Goal: Task Accomplishment & Management: Manage account settings

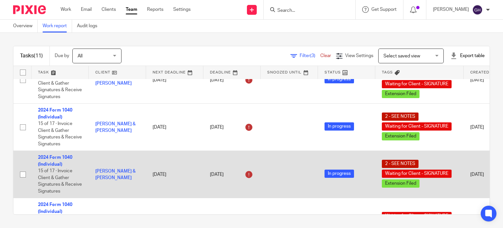
scroll to position [33, 0]
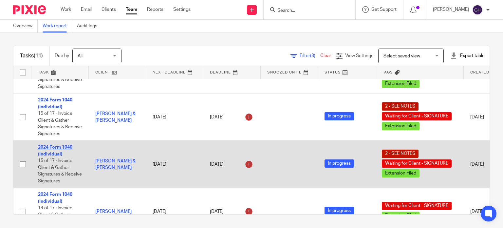
click at [61, 149] on link "2024 Form 1040 (Individual)" at bounding box center [55, 150] width 34 height 11
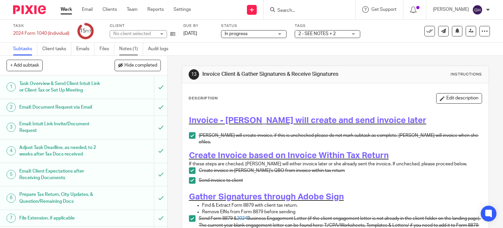
click at [131, 49] on link "Notes (1)" at bounding box center [131, 49] width 24 height 13
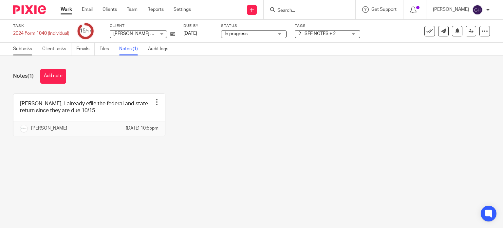
click at [21, 51] on link "Subtasks" at bounding box center [25, 49] width 24 height 13
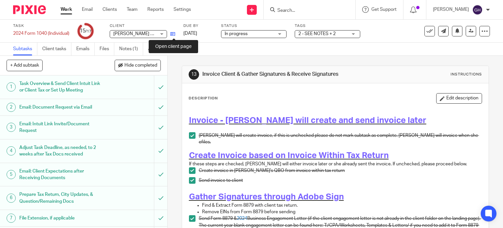
click at [173, 34] on icon at bounding box center [172, 33] width 5 height 5
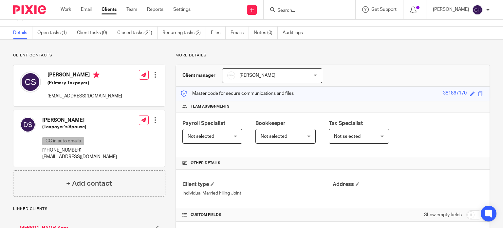
scroll to position [33, 0]
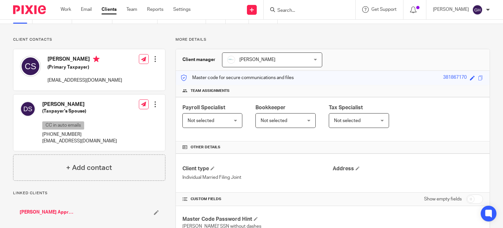
click at [82, 72] on div "Charles Schau (Primary Taxpayer) charlesschau@gmail.com" at bounding box center [84, 70] width 75 height 28
click at [153, 59] on div at bounding box center [155, 59] width 7 height 7
click at [103, 63] on div "Charles Schau (Primary Taxpayer) charlesschau@gmail.com Edit contact Create cli…" at bounding box center [89, 69] width 152 height 41
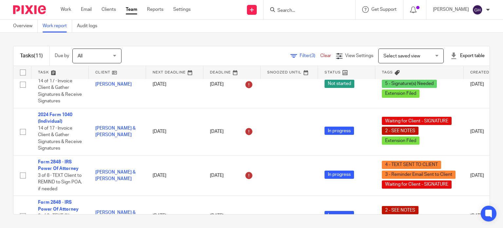
scroll to position [359, 0]
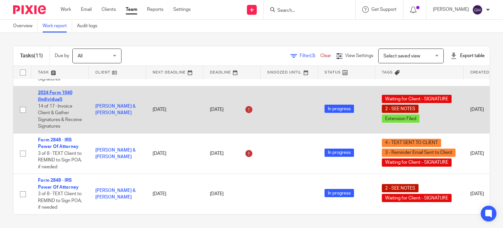
click at [59, 86] on td "2024 Form 1040 (Individual) 14 of 17 · Invoice Client & Gather Signatures & Rec…" at bounding box center [59, 109] width 57 height 47
click at [58, 90] on link "2024 Form 1040 (Individual)" at bounding box center [55, 95] width 34 height 11
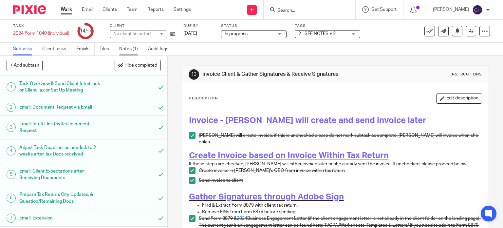
click at [126, 49] on link "Notes (1)" at bounding box center [131, 49] width 24 height 13
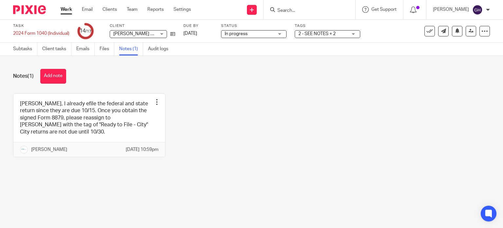
click at [141, 35] on span "[PERSON_NAME] & [PERSON_NAME]" at bounding box center [151, 33] width 77 height 5
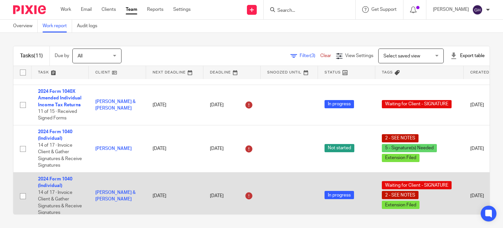
scroll to position [261, 0]
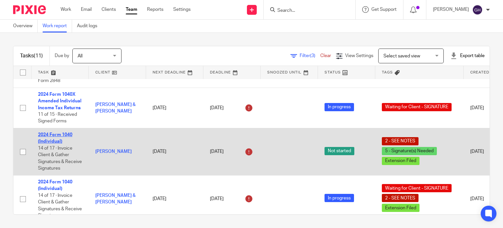
click at [54, 137] on link "2024 Form 1040 (Individual)" at bounding box center [55, 137] width 34 height 11
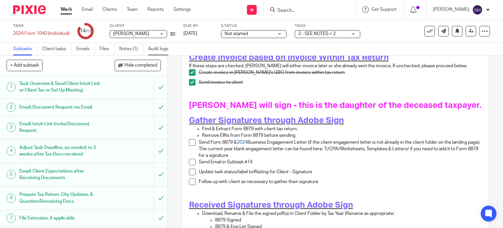
scroll to position [98, 0]
click at [131, 51] on link "Notes (1)" at bounding box center [131, 49] width 24 height 13
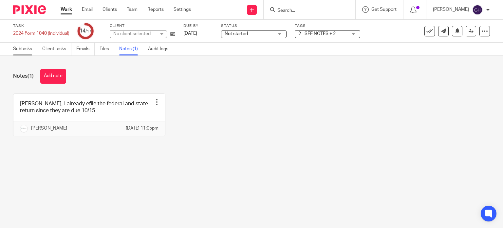
click at [26, 49] on link "Subtasks" at bounding box center [25, 49] width 24 height 13
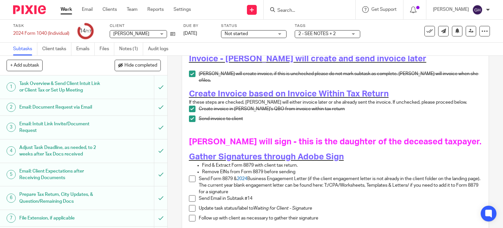
scroll to position [65, 0]
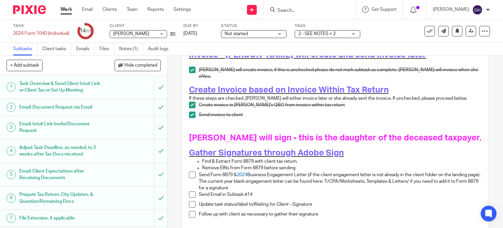
click at [176, 34] on div "Task 2024 Form 1040 (Individual) Save 2024 Form 1040 (Individual) 14 /17 Client…" at bounding box center [211, 31] width 397 height 16
click at [173, 32] on icon at bounding box center [172, 33] width 5 height 5
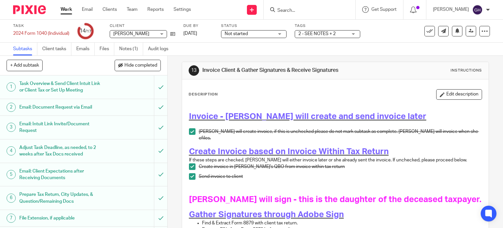
scroll to position [0, 0]
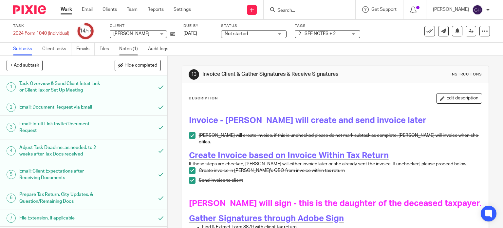
click at [124, 50] on link "Notes (1)" at bounding box center [131, 49] width 24 height 13
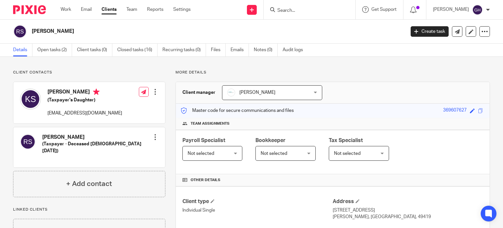
drag, startPoint x: 80, startPoint y: 136, endPoint x: 33, endPoint y: 135, distance: 46.8
click at [33, 135] on div "[PERSON_NAME] (Taxpayer - Deceased [DEMOGRAPHIC_DATA][DATE])" at bounding box center [86, 146] width 132 height 33
click at [86, 124] on div "[PERSON_NAME] (Taxpayer's Daughter) [EMAIL_ADDRESS][DOMAIN_NAME] Edit contact C…" at bounding box center [89, 126] width 152 height 89
drag, startPoint x: 50, startPoint y: 90, endPoint x: 88, endPoint y: 91, distance: 37.7
click at [88, 91] on h4 "[PERSON_NAME]" at bounding box center [84, 92] width 75 height 8
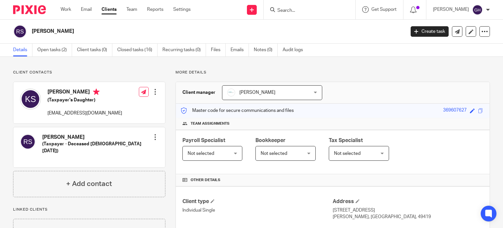
click at [116, 113] on div "[PERSON_NAME] (Taxpayer's Daughter) [EMAIL_ADDRESS][DOMAIN_NAME] Edit contact C…" at bounding box center [89, 102] width 152 height 41
drag, startPoint x: 46, startPoint y: 91, endPoint x: 83, endPoint y: 91, distance: 37.3
click at [83, 91] on div "[PERSON_NAME] (Taxpayer's Daughter) [EMAIL_ADDRESS][DOMAIN_NAME]" at bounding box center [71, 102] width 102 height 35
click at [83, 91] on h4 "[PERSON_NAME]" at bounding box center [84, 92] width 75 height 8
drag, startPoint x: 84, startPoint y: 91, endPoint x: 41, endPoint y: 91, distance: 43.5
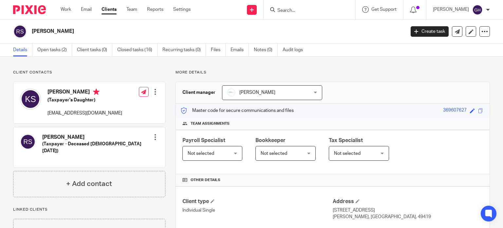
click at [41, 91] on div "[PERSON_NAME] (Taxpayer's Daughter) [EMAIL_ADDRESS][DOMAIN_NAME]" at bounding box center [71, 102] width 102 height 35
copy div "[PERSON_NAME]"
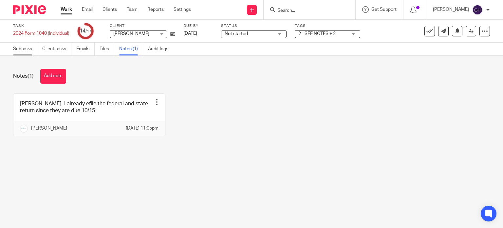
click at [23, 47] on link "Subtasks" at bounding box center [25, 49] width 24 height 13
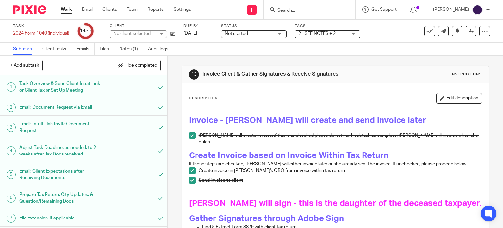
scroll to position [98, 0]
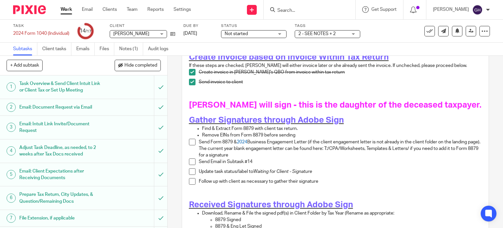
click at [345, 36] on span "2 - SEE NOTES + 2" at bounding box center [322, 33] width 49 height 7
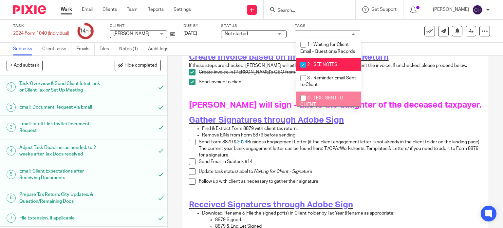
click at [321, 106] on div "1 - Waiting for Client Email - Questions/Records 2 - SEE NOTES 3 - Reminder Ema…" at bounding box center [328, 72] width 65 height 69
click at [319, 104] on span "4 - TEXT SENT TO CLIENT" at bounding box center [321, 101] width 43 height 11
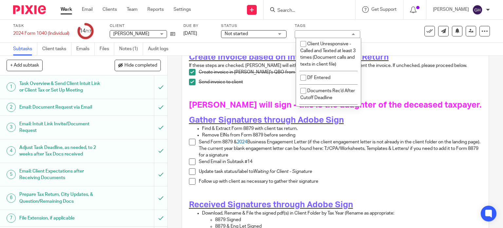
scroll to position [131, 0]
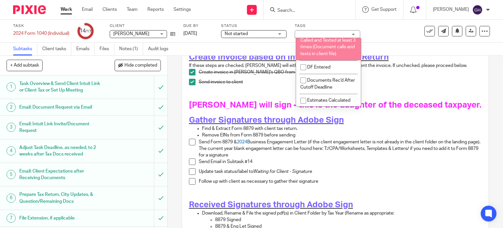
click at [273, 38] on div "Not started Not started" at bounding box center [253, 34] width 65 height 8
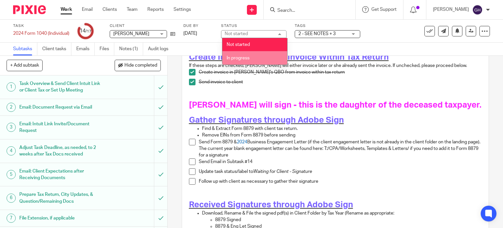
click at [235, 58] on span "In progress" at bounding box center [238, 58] width 23 height 5
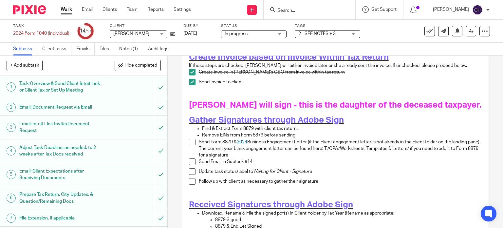
click at [315, 35] on span "2 - SEE NOTES + 3" at bounding box center [316, 33] width 37 height 5
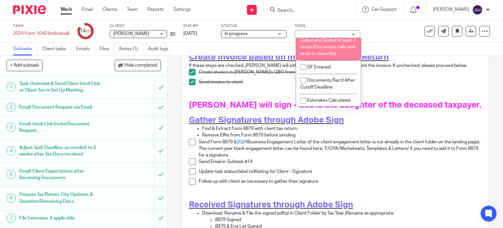
scroll to position [0, 0]
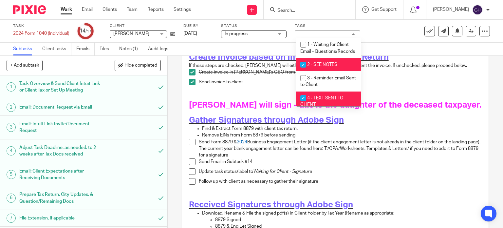
click at [319, 102] on li "4 - TEXT SENT TO CLIENT" at bounding box center [328, 101] width 65 height 20
checkbox input "false"
click at [275, 92] on div "Invoice - Amy will create and send invoice later Amy will create invoice, if th…" at bounding box center [336, 141] width 300 height 265
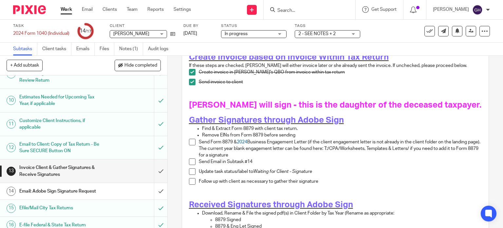
scroll to position [212, 0]
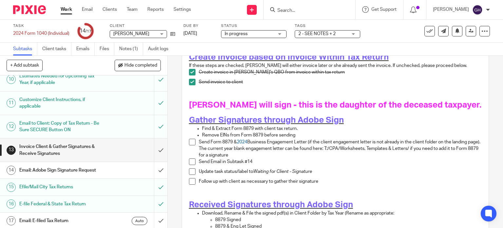
click at [60, 167] on h1 "Email: Adobe Sign Signature Request" at bounding box center [61, 170] width 85 height 10
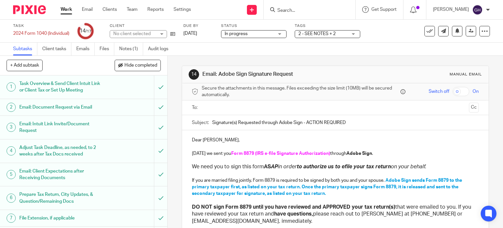
click at [205, 107] on input "text" at bounding box center [335, 108] width 262 height 8
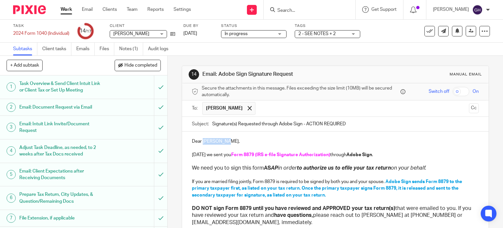
drag, startPoint x: 201, startPoint y: 139, endPoint x: 222, endPoint y: 141, distance: 21.0
click at [222, 141] on p "Dear Rick Stone," at bounding box center [335, 141] width 287 height 7
click at [355, 155] on strong "Adobe Sign" at bounding box center [359, 154] width 26 height 5
click at [192, 154] on p "Today we sent you Form 8879 (IRS e-file Signature Authorization) through jSign ." at bounding box center [335, 154] width 287 height 7
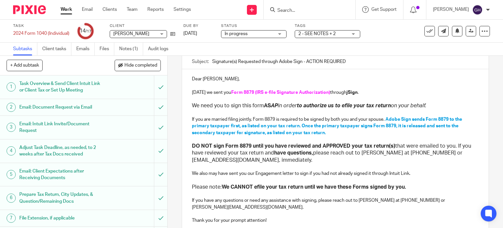
scroll to position [65, 0]
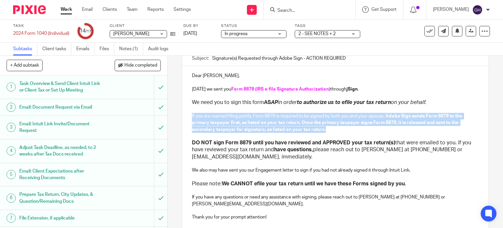
drag, startPoint x: 187, startPoint y: 116, endPoint x: 328, endPoint y: 132, distance: 141.6
click at [328, 132] on div "Dear Kristin, Today we sent you Form 8879 (IRS e-file Signature Authorization) …" at bounding box center [335, 145] width 307 height 159
click at [373, 118] on p "If you are married filing jointly, Form 8879 is required to be signed by both y…" at bounding box center [335, 123] width 287 height 20
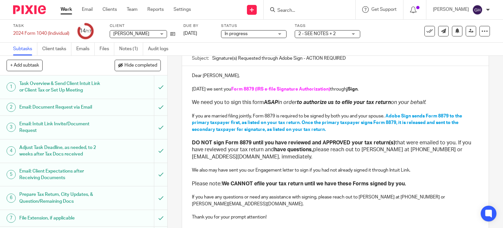
click at [395, 116] on span "Adobe Sign sends Form 8879 to the primary taxpayer first, as listed on your tax…" at bounding box center [327, 123] width 271 height 18
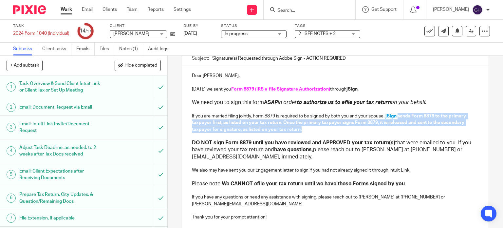
drag, startPoint x: 398, startPoint y: 115, endPoint x: 405, endPoint y: 126, distance: 12.9
click at [405, 126] on p "If you are married filing jointly, Form 8879 is required to be signed by both y…" at bounding box center [335, 123] width 287 height 20
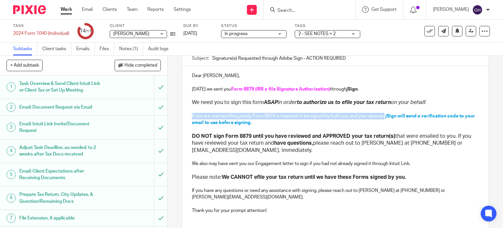
drag, startPoint x: 188, startPoint y: 115, endPoint x: 385, endPoint y: 117, distance: 196.4
click at [385, 117] on div "Dear Kristin, Today we sent you Form 8879 (IRS e-file Signature Authorization) …" at bounding box center [335, 142] width 307 height 153
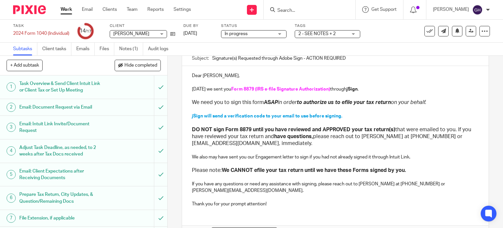
click at [356, 90] on p "Today we sent you Form 8879 (IRS e-file Signature Authorization) through jSign ." at bounding box center [335, 89] width 287 height 7
click at [279, 227] on icon "button" at bounding box center [281, 232] width 6 height 6
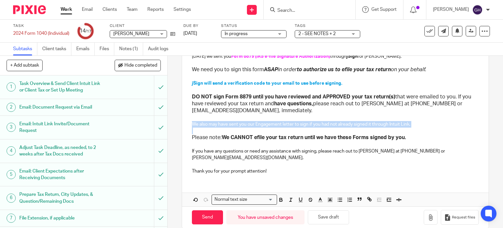
drag, startPoint x: 191, startPoint y: 123, endPoint x: 407, endPoint y: 131, distance: 216.5
click at [407, 131] on div "Dear Kristin, Today we sent you Form 8879 (IRS e-file Signature Authorization) …" at bounding box center [335, 106] width 307 height 146
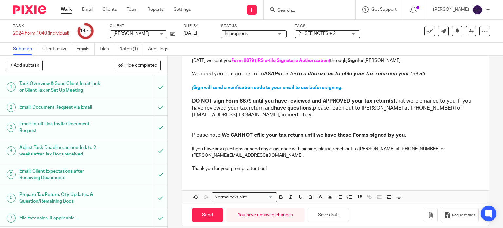
scroll to position [87, 0]
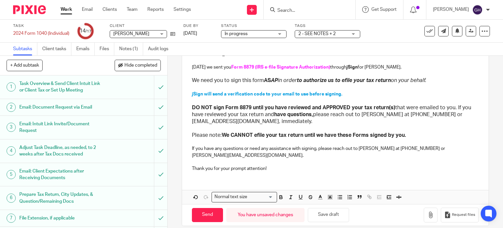
click at [367, 148] on p "If you have any questions or need any assistance with signing, please reach out…" at bounding box center [335, 151] width 287 height 13
click at [391, 147] on p "If you have any questions or need any assistance with signing, please reach out…" at bounding box center [335, 151] width 287 height 13
click at [402, 149] on p "If you have any questions or need any assistance with signing, please reach out…" at bounding box center [335, 151] width 287 height 13
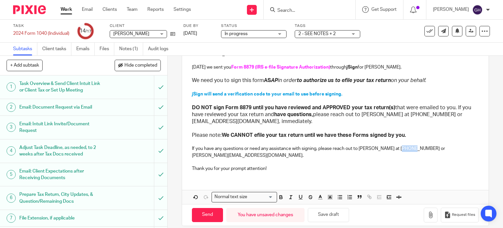
click at [402, 149] on p "If you have any questions or need any assistance with signing, please reach out…" at bounding box center [335, 151] width 287 height 13
click at [420, 151] on p "If you have any questions or need any assistance with signing, please reach out…" at bounding box center [335, 151] width 287 height 13
click at [205, 210] on input "Send" at bounding box center [207, 215] width 31 height 14
type input "Sent"
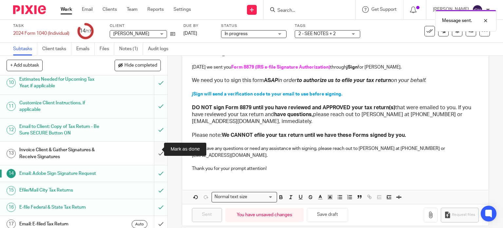
scroll to position [212, 0]
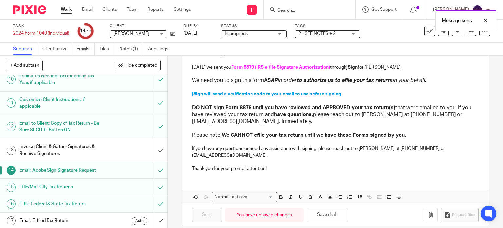
click at [82, 146] on h1 "Invoice Client & Gather Signatures & Receive Signatures" at bounding box center [61, 149] width 85 height 17
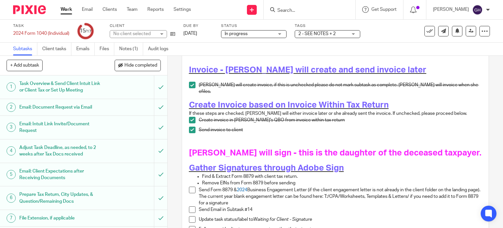
scroll to position [131, 0]
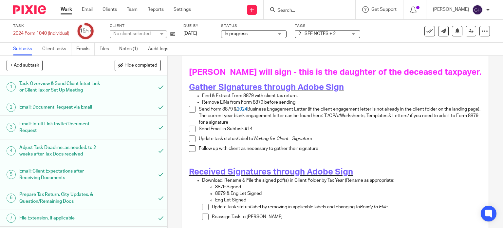
click at [191, 106] on span at bounding box center [192, 109] width 7 height 7
click at [190, 125] on span at bounding box center [192, 128] width 7 height 7
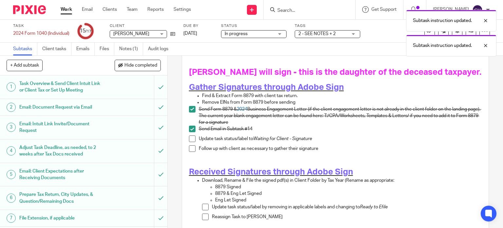
click at [190, 135] on span at bounding box center [192, 138] width 7 height 7
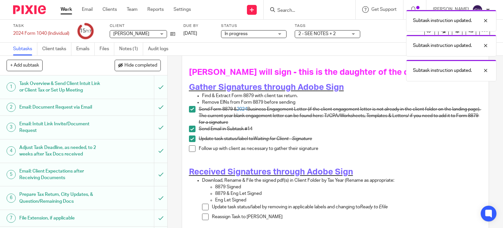
click at [190, 145] on span at bounding box center [192, 148] width 7 height 7
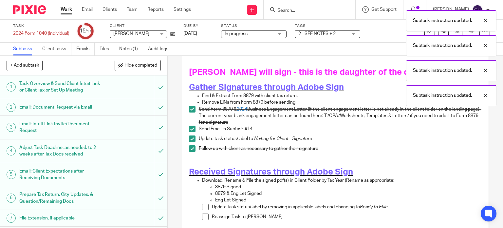
click at [345, 34] on div "Subtask instruction updated. Subtask instruction updated. Subtask instruction u…" at bounding box center [373, 57] width 245 height 100
click at [484, 21] on div at bounding box center [481, 21] width 18 height 8
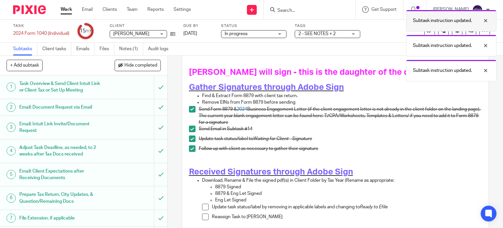
click at [486, 19] on div at bounding box center [481, 21] width 18 height 8
click at [486, 23] on div at bounding box center [481, 21] width 18 height 8
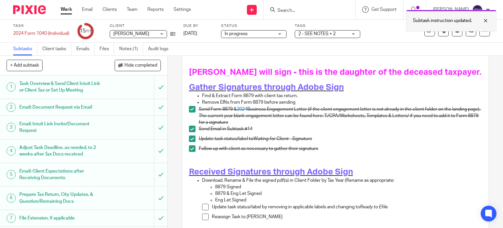
click at [486, 22] on div at bounding box center [481, 21] width 18 height 8
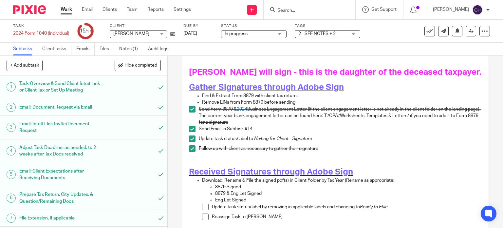
click at [325, 34] on span "2 - SEE NOTES + 2" at bounding box center [316, 33] width 37 height 5
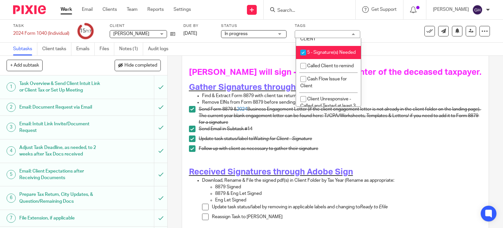
click at [322, 59] on li "5 - Signature(s) Needed" at bounding box center [328, 52] width 65 height 13
checkbox input "false"
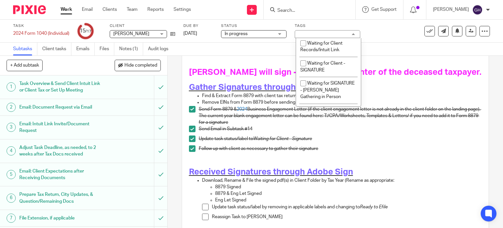
scroll to position [557, 0]
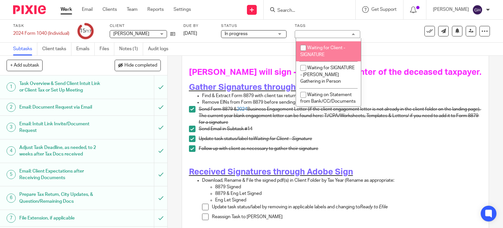
click at [321, 57] on span "Waiting for Client - SIGNATURE" at bounding box center [322, 51] width 45 height 11
checkbox input "true"
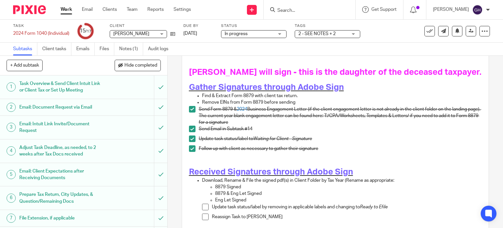
click at [274, 57] on p at bounding box center [335, 59] width 293 height 7
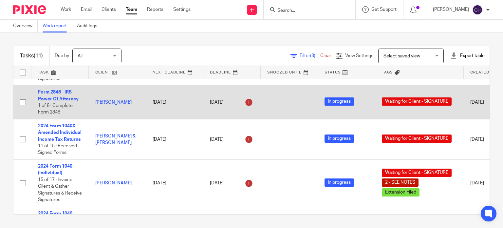
scroll to position [262, 0]
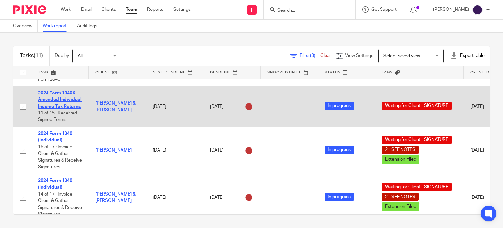
click at [51, 96] on link "2024 Form 1040X Amended Individual Income Tax Returns" at bounding box center [60, 100] width 44 height 18
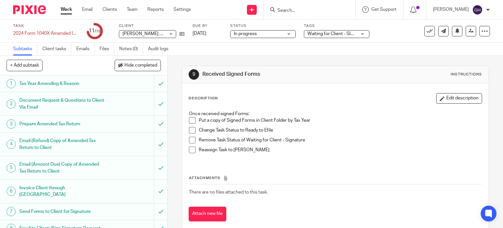
click at [191, 119] on span at bounding box center [192, 120] width 7 height 7
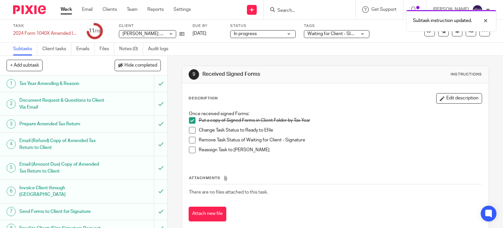
click at [189, 129] on span at bounding box center [192, 130] width 7 height 7
click at [189, 137] on span at bounding box center [192, 140] width 7 height 7
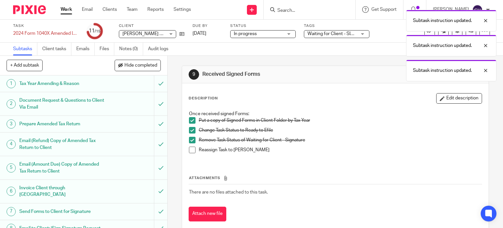
click at [189, 148] on span at bounding box center [192, 149] width 7 height 7
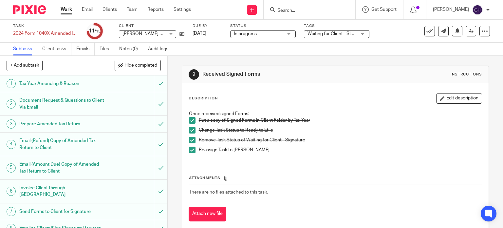
click at [330, 35] on span "Waiting for Client - SIGNATURE" at bounding box center [338, 33] width 63 height 5
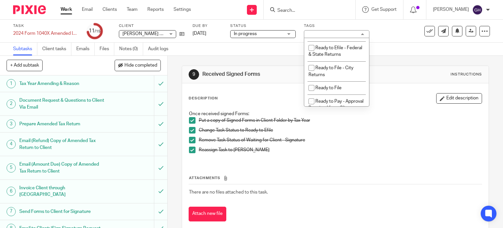
scroll to position [327, 0]
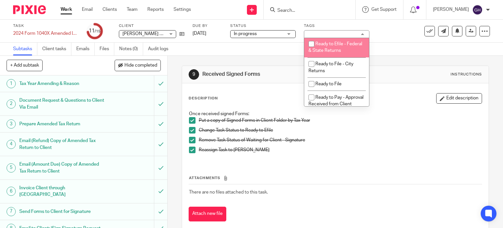
click at [329, 53] on span "Ready to Efile - Federal & State Returns" at bounding box center [335, 47] width 54 height 11
checkbox input "true"
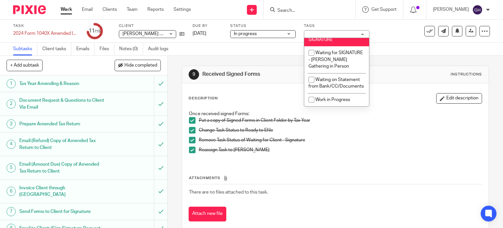
click at [329, 42] on span "Waiting for Client - SIGNATURE" at bounding box center [330, 35] width 45 height 11
checkbox input "false"
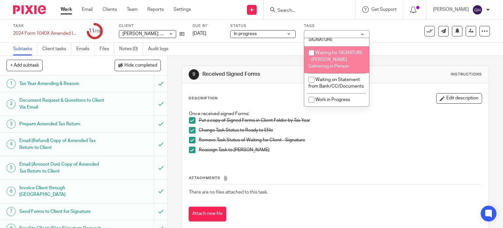
scroll to position [627, 0]
click at [468, 31] on icon at bounding box center [470, 30] width 5 height 5
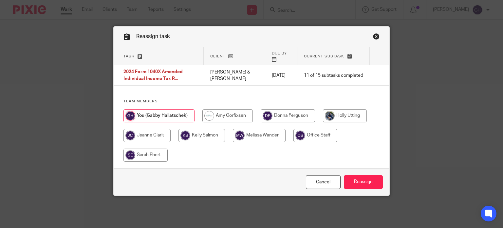
click at [239, 114] on input "radio" at bounding box center [227, 115] width 50 height 13
radio input "true"
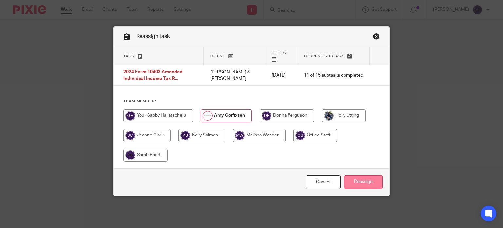
click at [360, 177] on input "Reassign" at bounding box center [363, 182] width 39 height 14
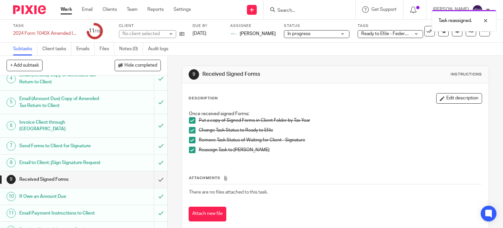
scroll to position [98, 0]
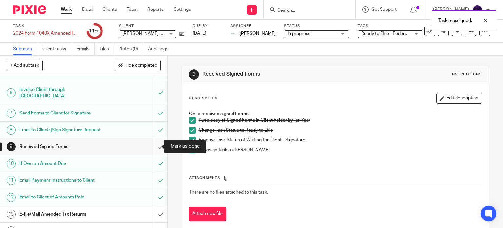
click at [153, 143] on input "submit" at bounding box center [83, 146] width 167 height 16
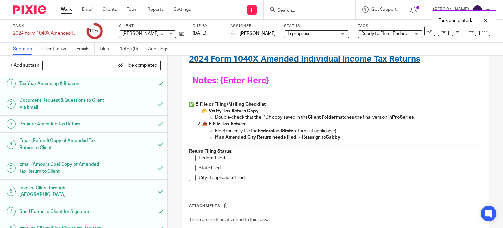
scroll to position [65, 0]
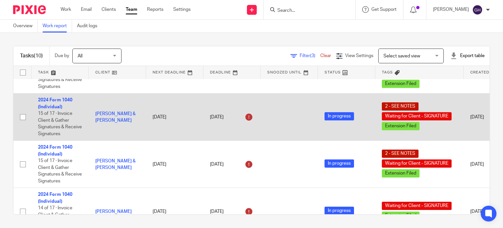
scroll to position [65, 0]
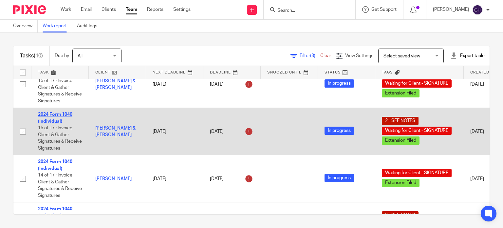
click at [62, 114] on link "2024 Form 1040 (Individual)" at bounding box center [55, 117] width 34 height 11
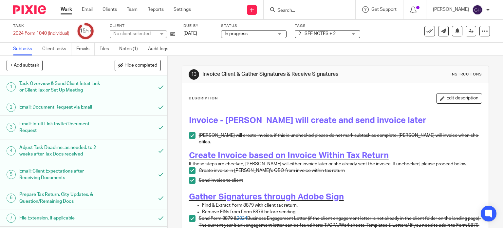
click at [333, 35] on span "2 - SEE NOTES + 2" at bounding box center [316, 33] width 37 height 5
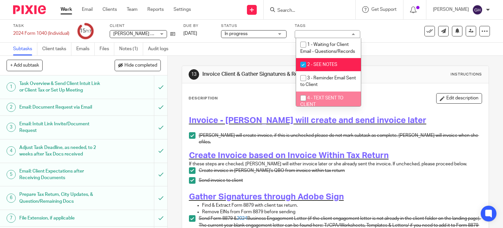
click at [313, 100] on li "4 - TEXT SENT TO CLIENT" at bounding box center [328, 101] width 65 height 20
checkbox input "true"
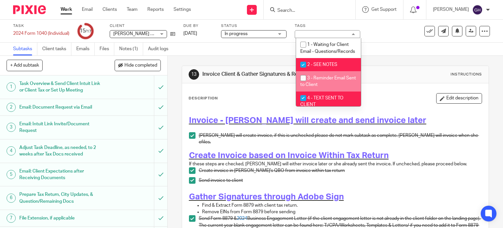
click at [260, 81] on div "13 Invoice Client & Gather Signatures & Receive Signatures Instructions" at bounding box center [335, 74] width 307 height 17
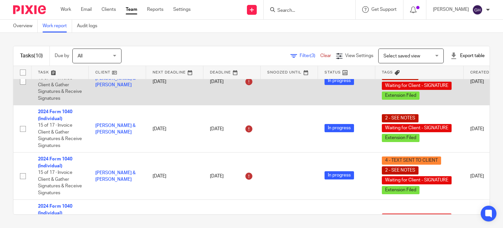
scroll to position [33, 0]
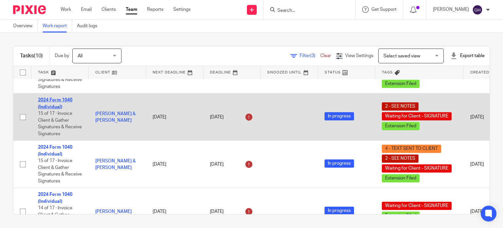
click at [52, 108] on link "2024 Form 1040 (Individual)" at bounding box center [55, 103] width 34 height 11
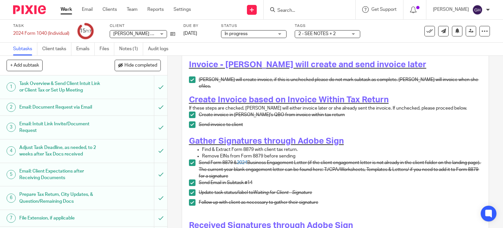
scroll to position [98, 0]
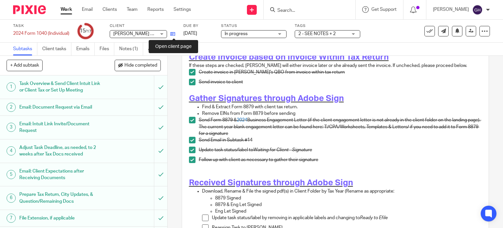
click at [175, 32] on icon at bounding box center [172, 33] width 5 height 5
click at [347, 34] on span "2 - SEE NOTES + 2" at bounding box center [322, 33] width 49 height 7
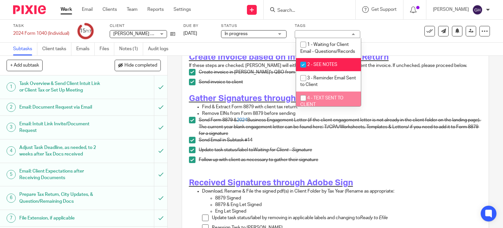
click at [327, 101] on li "4 - TEXT SENT TO CLIENT" at bounding box center [328, 101] width 65 height 20
checkbox input "true"
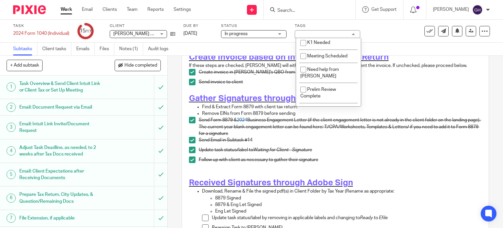
scroll to position [393, 0]
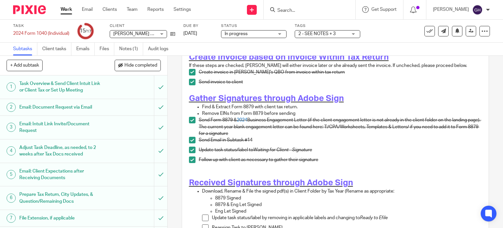
click at [390, 93] on h1 "Gather Signatures through Adobe Sign" at bounding box center [335, 98] width 293 height 10
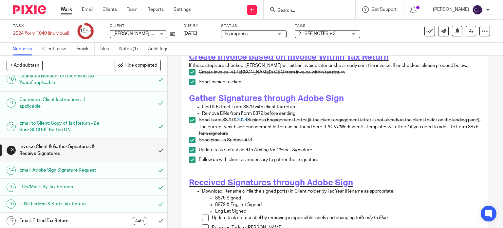
scroll to position [0, 0]
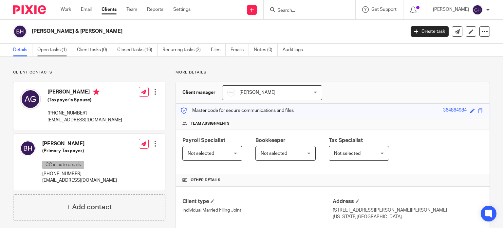
click at [47, 47] on link "Open tasks (1)" at bounding box center [54, 50] width 35 height 13
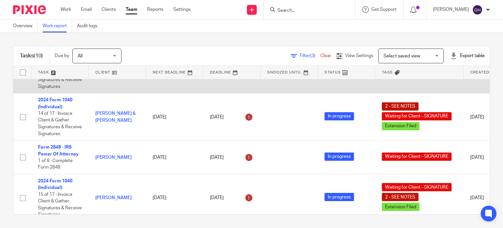
scroll to position [164, 0]
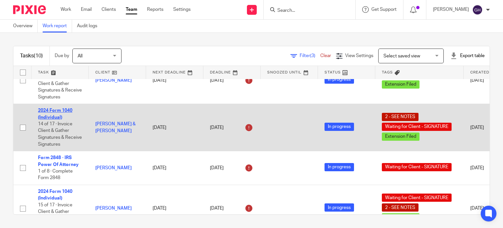
click at [58, 119] on link "2024 Form 1040 (Individual)" at bounding box center [55, 113] width 34 height 11
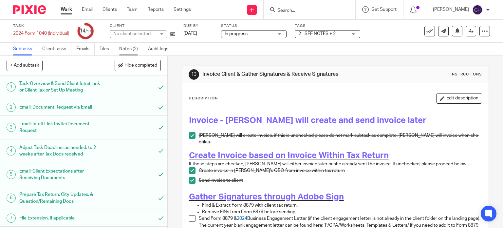
click at [134, 53] on link "Notes (2)" at bounding box center [131, 49] width 24 height 13
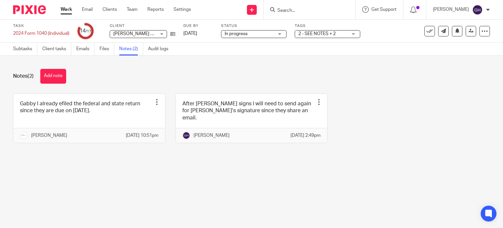
click at [346, 35] on span "2 - SEE NOTES + 2" at bounding box center [322, 33] width 49 height 7
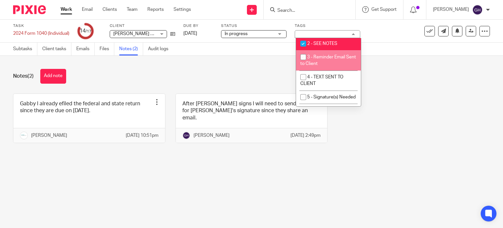
scroll to position [33, 0]
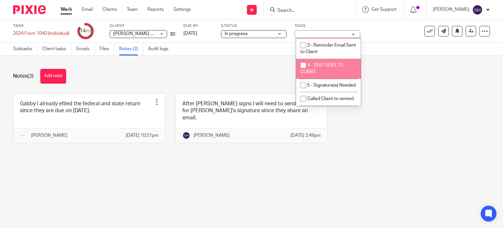
click at [325, 78] on li "4 - TEXT SENT TO CLIENT" at bounding box center [328, 69] width 65 height 20
checkbox input "true"
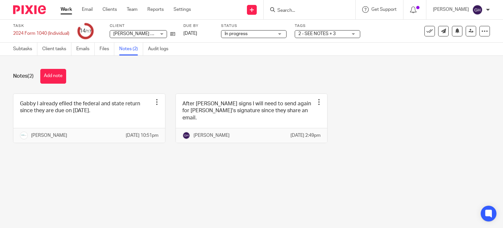
click at [248, 75] on div "Notes (2) Add note" at bounding box center [251, 76] width 477 height 15
click at [57, 73] on button "Add note" at bounding box center [53, 76] width 26 height 15
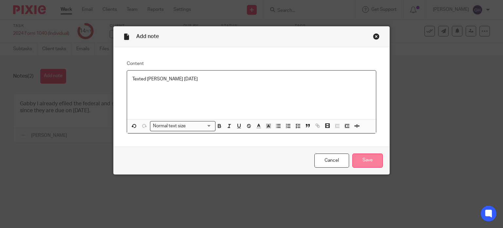
click at [365, 161] on input "Save" at bounding box center [367, 160] width 30 height 14
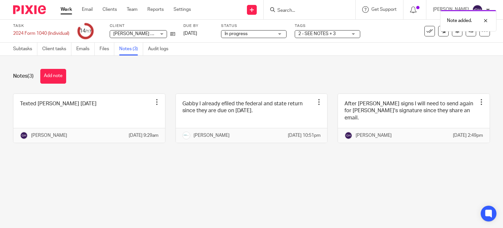
click at [117, 84] on div "Notes (3) Add note Texted [PERSON_NAME] [DATE] Edit note Delete note [PERSON_NA…" at bounding box center [251, 111] width 503 height 110
click at [302, 37] on span "2 - SEE NOTES + 3" at bounding box center [322, 33] width 49 height 7
click at [265, 74] on div "Notes (3) Add note" at bounding box center [251, 76] width 477 height 15
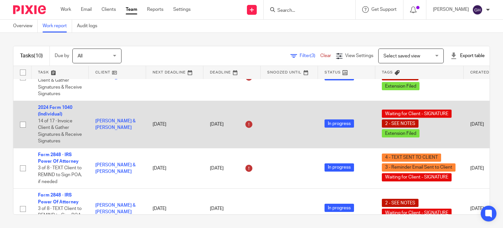
scroll to position [318, 0]
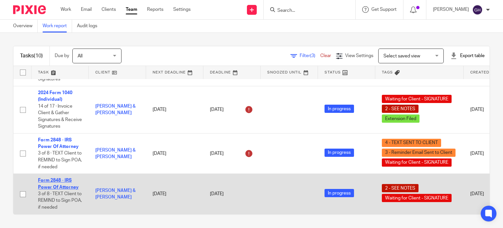
click at [55, 179] on link "Form 2848 - IRS Power Of Attorney" at bounding box center [58, 183] width 41 height 11
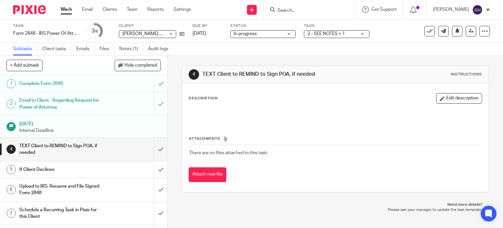
click at [318, 35] on span "2 - SEE NOTES + 1" at bounding box center [325, 33] width 37 height 5
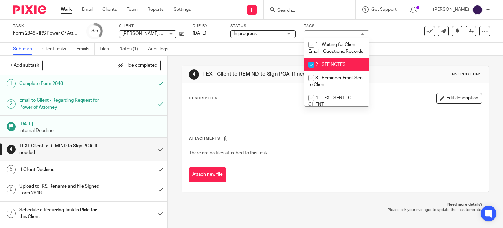
click at [309, 71] on input "checkbox" at bounding box center [311, 64] width 12 height 12
checkbox input "false"
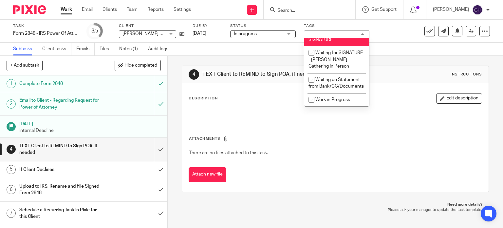
scroll to position [562, 0]
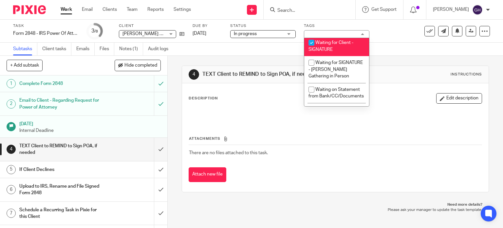
click at [321, 56] on li "Waiting for Client - SIGNATURE" at bounding box center [336, 46] width 65 height 20
checkbox input "false"
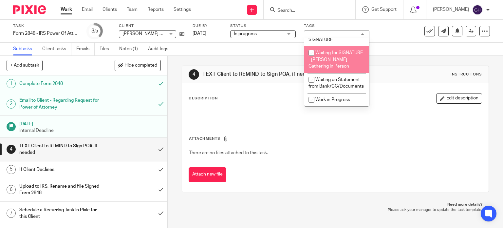
scroll to position [627, 0]
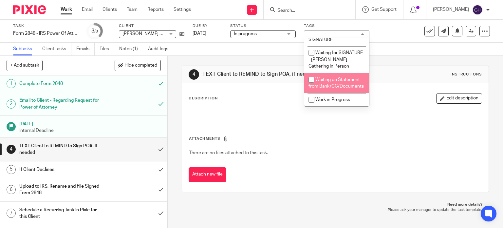
click at [220, 91] on div "Description Edit description Attachments There are no files attached to this ta…" at bounding box center [335, 137] width 307 height 108
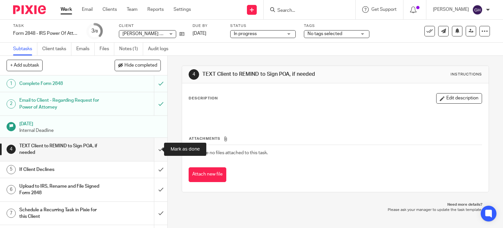
click at [155, 150] on input "submit" at bounding box center [83, 148] width 167 height 23
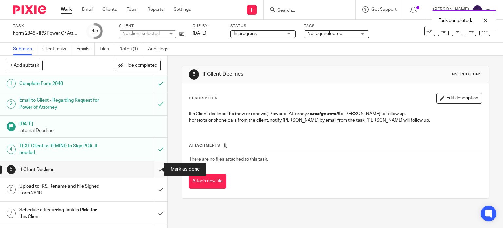
click at [153, 168] on input "submit" at bounding box center [83, 169] width 167 height 16
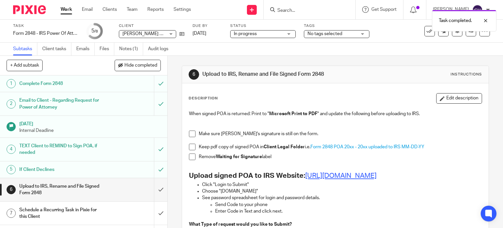
click at [337, 177] on link "https://www.irs.gov/tax-professionals/submit-forms-2848-and-8821-online" at bounding box center [340, 175] width 71 height 7
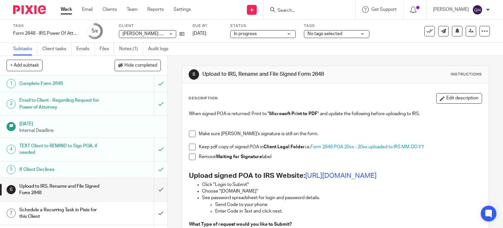
click at [190, 134] on span at bounding box center [192, 133] width 7 height 7
click at [192, 148] on span at bounding box center [192, 146] width 7 height 7
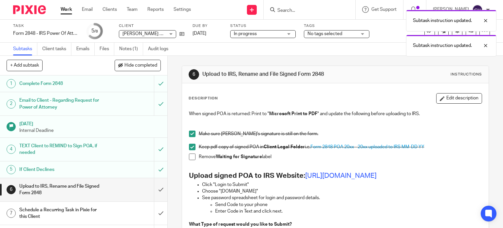
click at [191, 155] on span at bounding box center [192, 156] width 7 height 7
click at [338, 34] on div "Subtask instruction updated. Subtask instruction updated. Subtask instruction u…" at bounding box center [373, 44] width 245 height 75
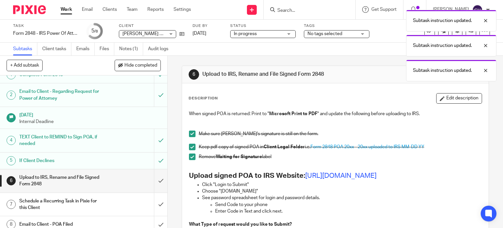
scroll to position [13, 0]
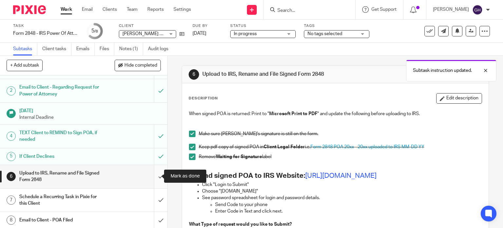
click at [152, 176] on input "submit" at bounding box center [83, 176] width 167 height 23
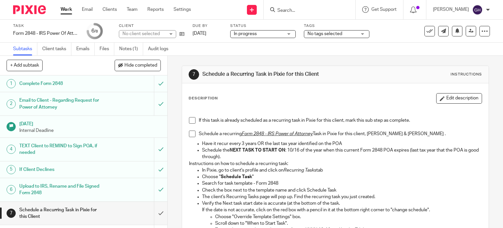
click at [339, 32] on span "No tags selected" at bounding box center [324, 33] width 35 height 5
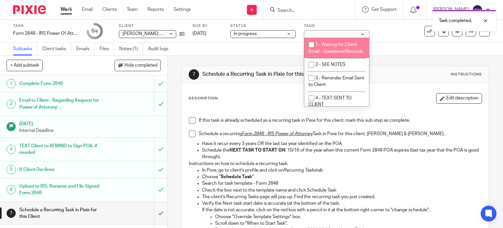
click at [319, 33] on div "No tags selected" at bounding box center [336, 34] width 65 height 8
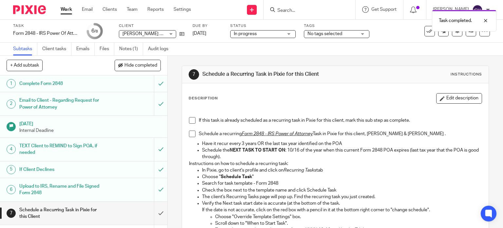
click at [265, 33] on span "In progress" at bounding box center [258, 33] width 49 height 7
click at [322, 51] on div "Subtasks Client tasks Emails Files Notes (1) Audit logs" at bounding box center [251, 49] width 503 height 13
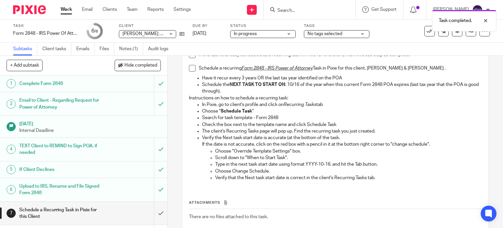
scroll to position [33, 0]
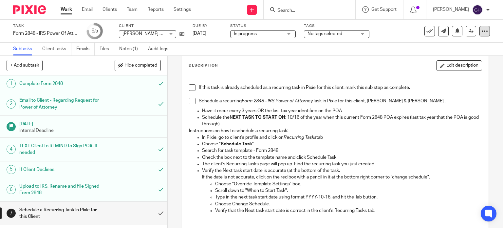
click at [479, 30] on div at bounding box center [484, 31] width 10 height 10
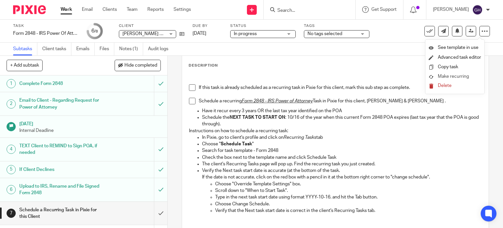
click at [450, 78] on span "Make recurring" at bounding box center [453, 76] width 31 height 5
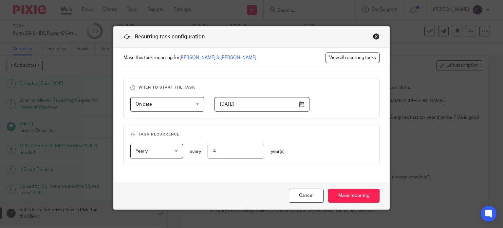
click at [240, 102] on input "2022-10-15" at bounding box center [261, 104] width 95 height 15
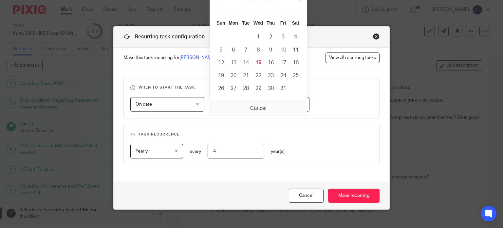
click at [321, 114] on fieldset "When to start the task On date On date Disable On date Week day Month day On cl…" at bounding box center [251, 98] width 256 height 40
click at [244, 102] on input "2022-10-15" at bounding box center [261, 104] width 95 height 15
type input "2022-10-1510"
click at [322, 99] on div "On date On date Disable On date Week day Month day On client date field JobTemp…" at bounding box center [246, 104] width 253 height 15
click at [251, 102] on input "2022-10-1510" at bounding box center [261, 104] width 95 height 15
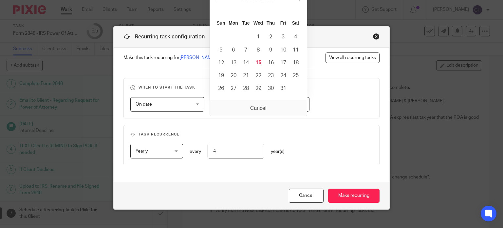
click at [325, 110] on div "On date On date Disable On date Week day Month day On client date field JobTemp…" at bounding box center [246, 104] width 253 height 15
click at [281, 103] on input "2022-10-1510" at bounding box center [261, 104] width 95 height 15
click at [316, 106] on div "On date On date Disable On date Week day Month day On client date field JobTemp…" at bounding box center [246, 104] width 253 height 15
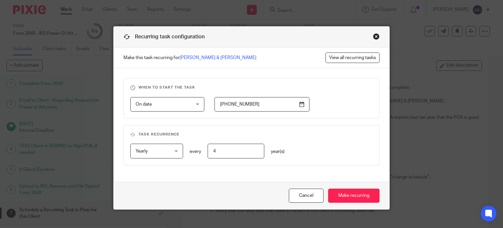
click at [274, 106] on input "2022-10-1510" at bounding box center [261, 104] width 95 height 15
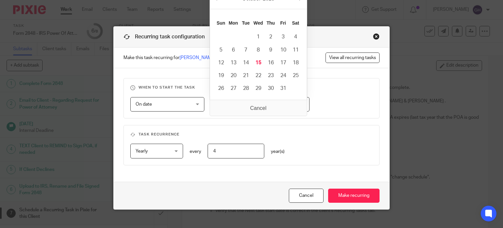
click at [317, 106] on div "On date On date Disable On date Week day Month day On client date field JobTemp…" at bounding box center [246, 104] width 253 height 15
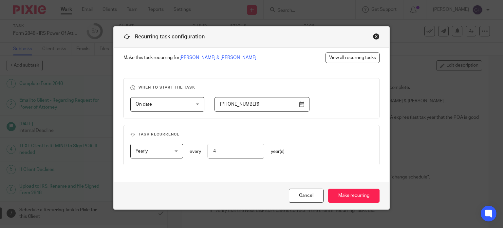
click at [265, 107] on input "2022-10-1510" at bounding box center [261, 104] width 95 height 15
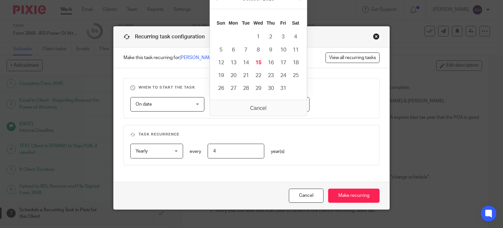
click at [332, 107] on div "On date On date Disable On date Week day Month day On client date field JobTemp…" at bounding box center [246, 104] width 253 height 15
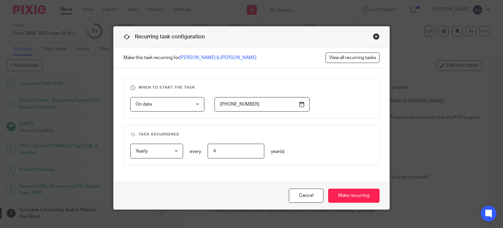
click at [378, 33] on div "Recurring task configuration" at bounding box center [252, 37] width 276 height 21
click at [373, 38] on div "Close this dialog window" at bounding box center [376, 36] width 7 height 7
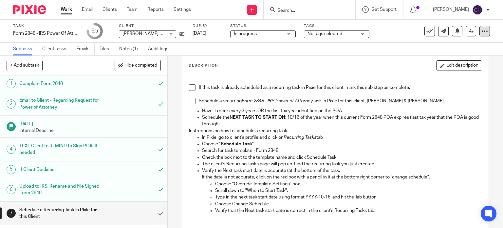
click at [479, 33] on div at bounding box center [484, 31] width 10 height 10
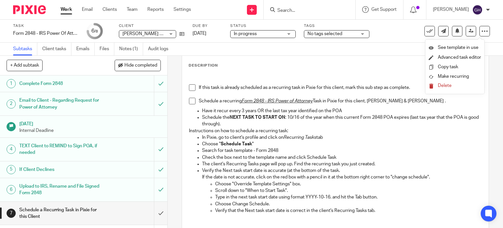
click at [55, 86] on h1 "Complete Form 2848" at bounding box center [61, 84] width 85 height 10
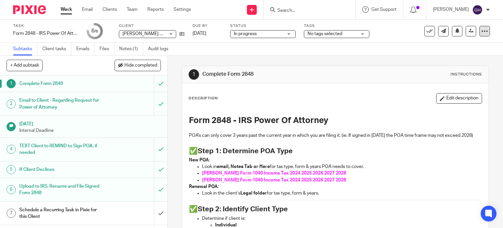
click at [481, 32] on icon at bounding box center [484, 31] width 7 height 7
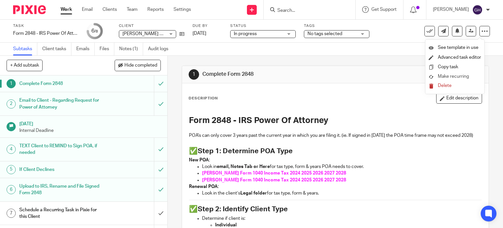
click at [447, 80] on link "Make recurring" at bounding box center [455, 76] width 52 height 7
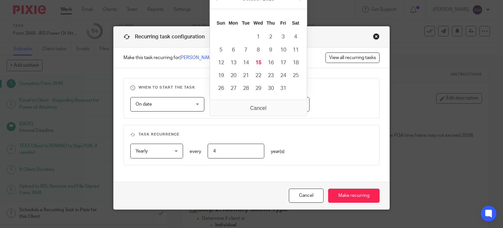
click at [239, 103] on input "[DATE]" at bounding box center [261, 104] width 95 height 15
click at [248, 109] on input "[DATE]" at bounding box center [261, 104] width 95 height 15
click at [265, 110] on input "[DATE]" at bounding box center [261, 104] width 95 height 15
click at [261, 106] on input "[DATE]" at bounding box center [261, 104] width 95 height 15
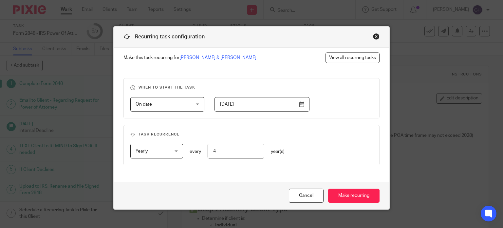
click at [326, 102] on div "On date On date Disable On date Week day Month day On client date field JobTemp…" at bounding box center [246, 104] width 253 height 15
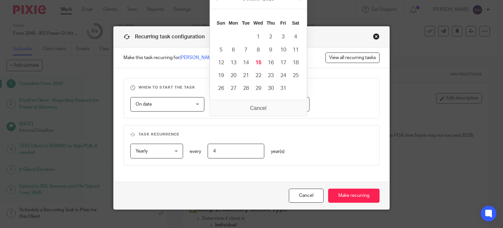
click at [287, 106] on input "[DATE]" at bounding box center [261, 104] width 95 height 15
click at [257, 110] on input "2022-10-15202" at bounding box center [261, 104] width 95 height 15
click at [260, 103] on input "2022-10-15202" at bounding box center [261, 104] width 95 height 15
click at [256, 105] on input "2022-10-15202" at bounding box center [261, 104] width 95 height 15
click at [254, 107] on input "2022-10-15202" at bounding box center [261, 104] width 95 height 15
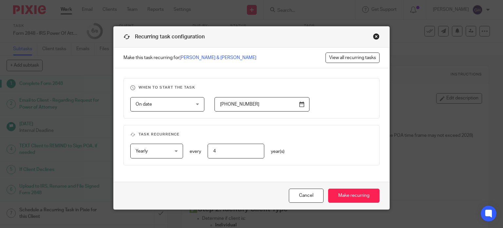
click at [298, 111] on fieldset "When to start the task On date On date Disable On date Week day Month day On cl…" at bounding box center [251, 98] width 256 height 40
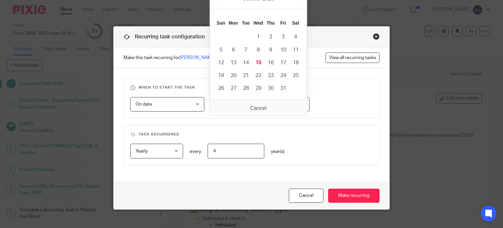
click at [301, 104] on input "2022-10-15202" at bounding box center [261, 104] width 95 height 15
drag, startPoint x: 306, startPoint y: 103, endPoint x: 350, endPoint y: 108, distance: 44.1
click at [308, 104] on div "On date On date Disable On date Week day Month day On client date field JobTemp…" at bounding box center [246, 104] width 253 height 15
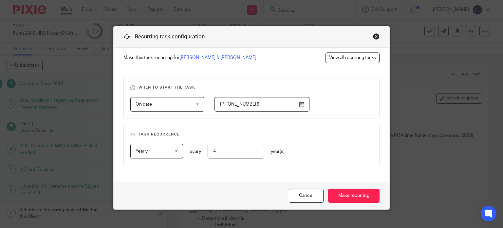
click at [350, 108] on div "On date On date Disable On date Week day Month day On client date field JobTemp…" at bounding box center [246, 104] width 253 height 15
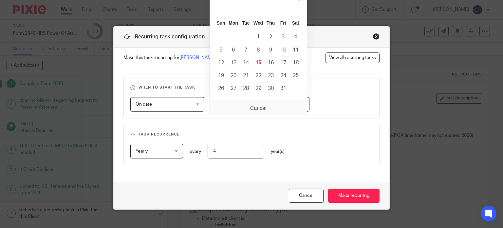
drag, startPoint x: 289, startPoint y: 108, endPoint x: 223, endPoint y: 105, distance: 66.2
click at [214, 108] on input "2022-10-15202" at bounding box center [261, 104] width 95 height 15
click at [370, 68] on p "Make this task recurring for Dan & Karla Kuiper View all recurring tasks" at bounding box center [252, 57] width 276 height 21
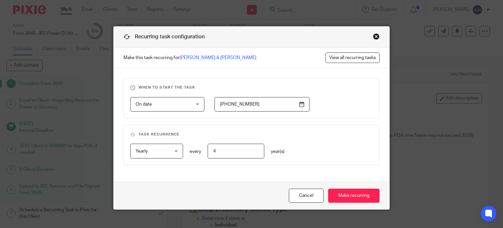
click at [373, 38] on div "Close this dialog window" at bounding box center [376, 36] width 7 height 7
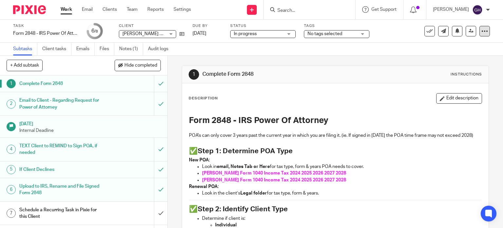
click at [479, 31] on div at bounding box center [484, 31] width 10 height 10
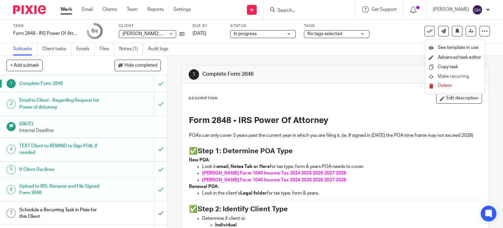
click at [440, 77] on span "Make recurring" at bounding box center [453, 76] width 31 height 5
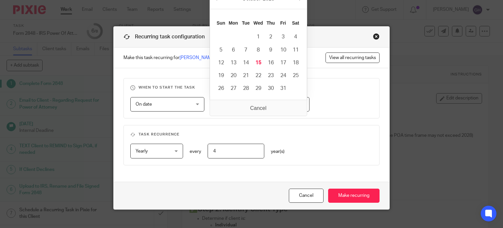
drag, startPoint x: 213, startPoint y: 104, endPoint x: 330, endPoint y: 105, distance: 116.9
click at [330, 105] on div "On date On date Disable On date Week day Month day On client date field JobTemp…" at bounding box center [246, 104] width 253 height 15
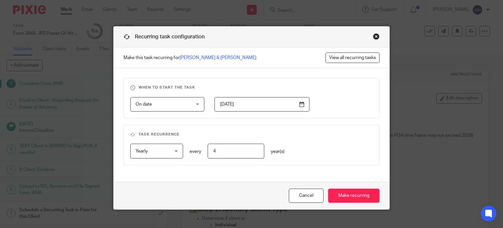
type input "[DATE]"
click at [346, 102] on div "On date On date Disable On date Week day Month day On client date field JobTemp…" at bounding box center [246, 104] width 253 height 15
click at [354, 190] on input "Make recurring" at bounding box center [353, 195] width 51 height 14
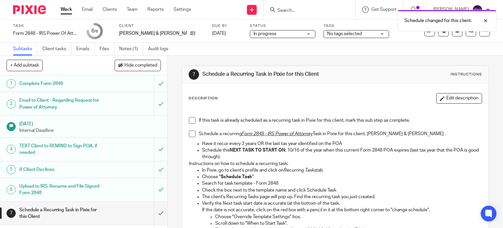
scroll to position [13, 0]
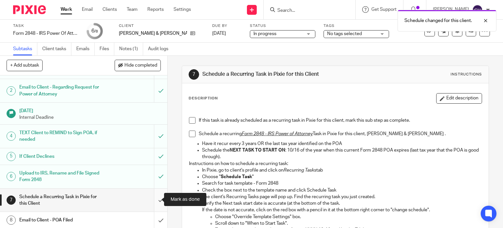
click at [150, 197] on input "submit" at bounding box center [83, 199] width 167 height 23
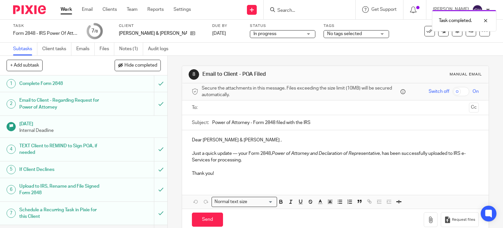
click at [210, 107] on input "text" at bounding box center [335, 108] width 262 height 8
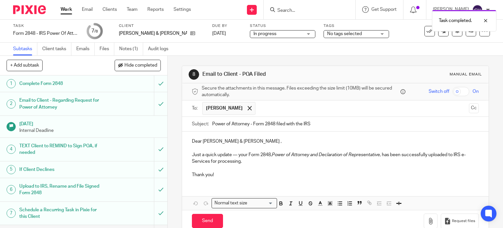
click at [259, 106] on input "text" at bounding box center [363, 108] width 208 height 13
click at [313, 107] on input "text" at bounding box center [389, 108] width 153 height 13
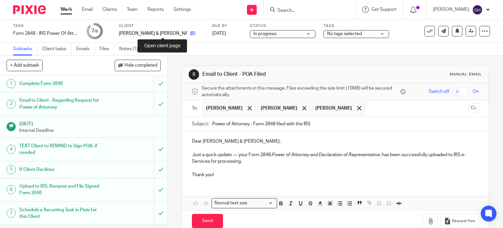
click at [190, 33] on icon at bounding box center [192, 33] width 5 height 5
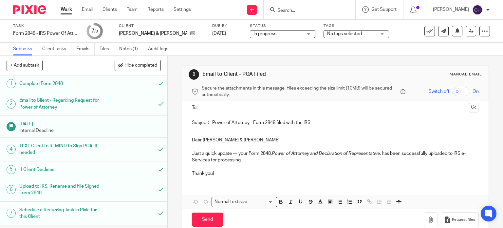
click at [211, 108] on input "text" at bounding box center [335, 108] width 262 height 8
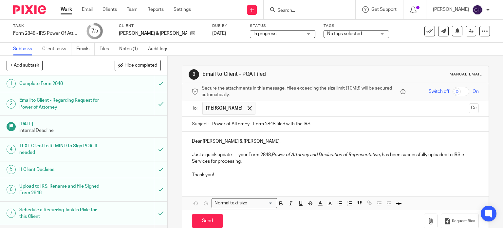
click at [259, 107] on input "text" at bounding box center [363, 108] width 208 height 13
click at [313, 104] on input "text" at bounding box center [389, 108] width 153 height 13
click at [251, 137] on div "Dear [PERSON_NAME] & [PERSON_NAME] , Just a quick update — your Form 2848, Powe…" at bounding box center [335, 156] width 307 height 51
click at [239, 141] on p "Dear [PERSON_NAME] & [PERSON_NAME] ," at bounding box center [335, 141] width 287 height 7
click at [240, 140] on p "Dear [PERSON_NAME] & [PERSON_NAME] ," at bounding box center [335, 141] width 287 height 7
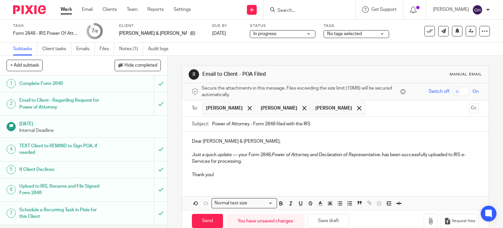
scroll to position [13, 0]
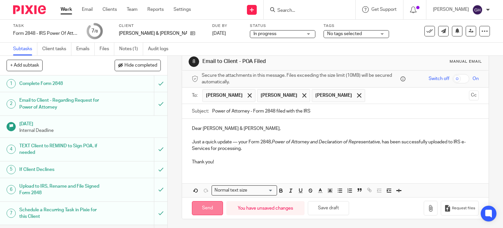
click at [210, 208] on input "Send" at bounding box center [207, 208] width 31 height 14
type input "Sent"
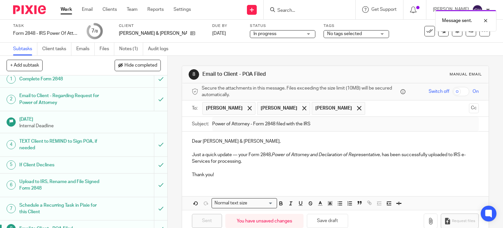
scroll to position [0, 0]
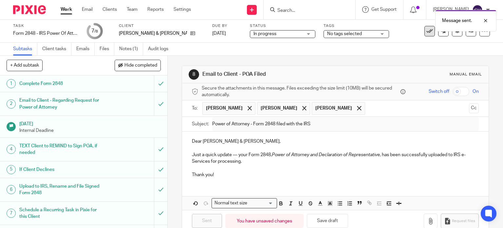
click at [426, 31] on icon at bounding box center [429, 31] width 7 height 7
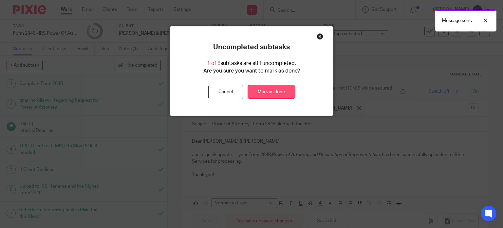
click at [262, 93] on link "Mark as done" at bounding box center [270, 92] width 47 height 14
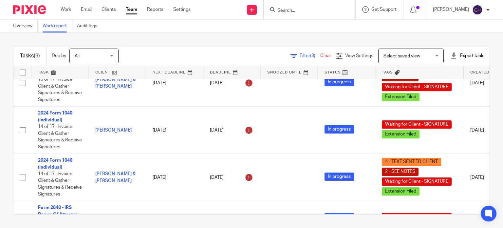
scroll to position [81, 0]
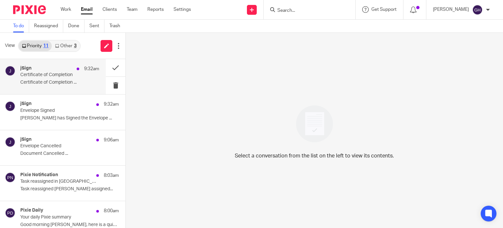
click at [51, 80] on p "Certificate of Completion ..." at bounding box center [59, 83] width 79 height 6
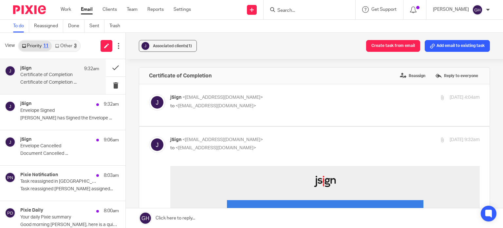
click at [241, 101] on div "jSign <notification@jsign.com> to <gabby@amylcpa.com>" at bounding box center [273, 101] width 206 height 15
checkbox input "true"
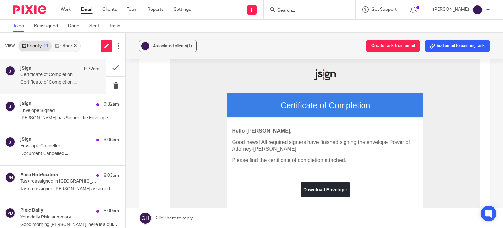
scroll to position [65, 0]
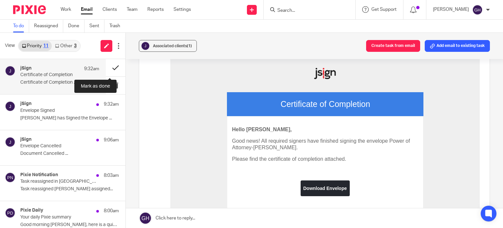
click at [109, 66] on button at bounding box center [116, 67] width 20 height 17
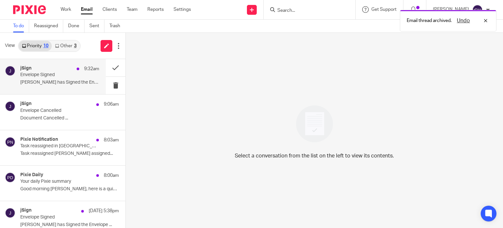
click at [68, 80] on p "Charles Schau has Signed the Envelope ..." at bounding box center [59, 83] width 79 height 6
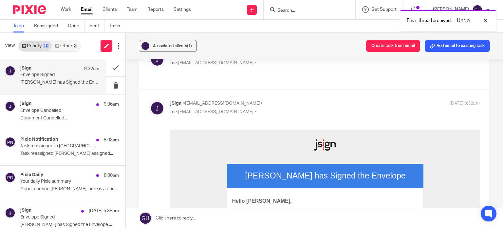
scroll to position [98, 0]
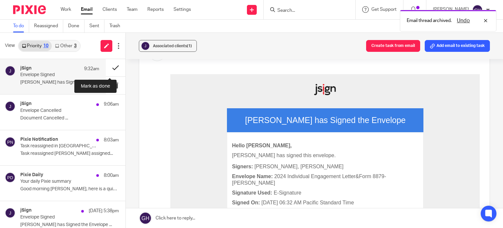
click at [110, 66] on button at bounding box center [116, 67] width 20 height 17
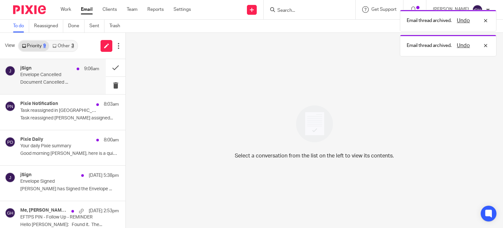
click at [64, 85] on p "Document Cancelled ..." at bounding box center [59, 83] width 79 height 6
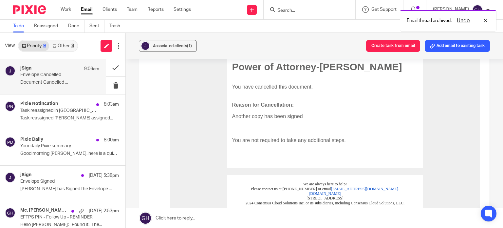
scroll to position [131, 0]
click at [108, 65] on button at bounding box center [116, 67] width 20 height 17
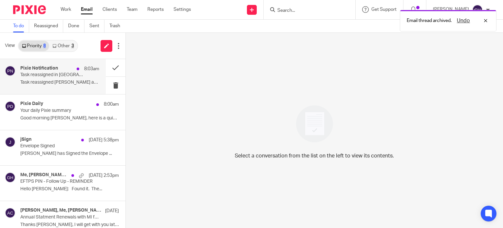
click at [49, 83] on p "Task reassigned Amy Corfixsen assigned..." at bounding box center [59, 83] width 79 height 6
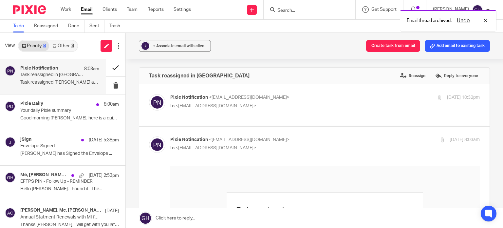
scroll to position [0, 0]
click at [107, 70] on button at bounding box center [116, 67] width 20 height 17
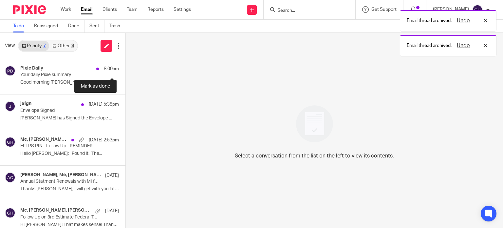
click at [125, 70] on button at bounding box center [127, 67] width 5 height 17
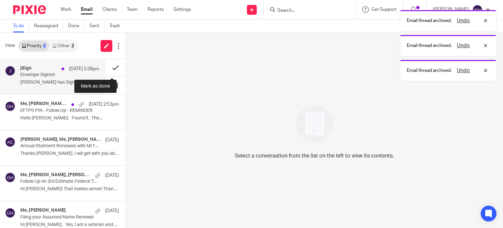
click at [107, 68] on button at bounding box center [116, 67] width 20 height 17
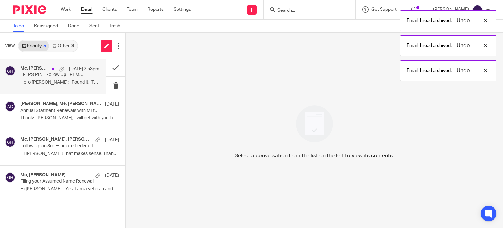
click at [49, 84] on p "Hello [PERSON_NAME]: Found it. The..." at bounding box center [59, 83] width 79 height 6
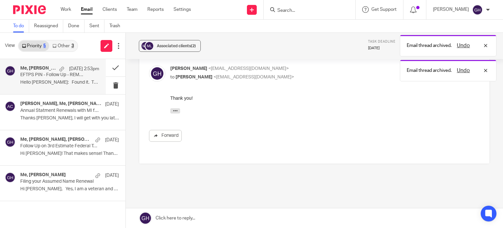
scroll to position [145, 0]
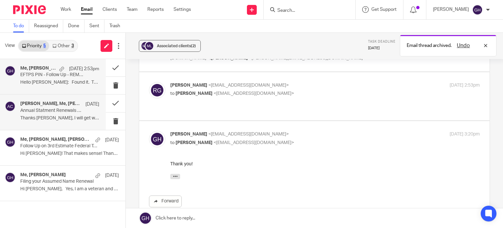
click at [45, 111] on p "Annual Statment Renewals with MI for LLCs" at bounding box center [51, 111] width 63 height 6
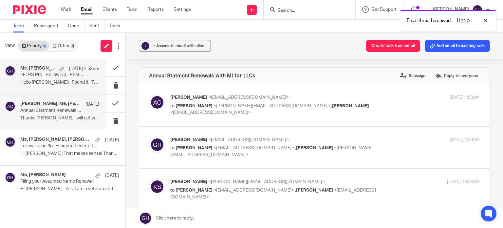
scroll to position [0, 0]
click at [44, 77] on p "EFTPS PIN - Follow Up - REMINDER" at bounding box center [51, 75] width 63 height 6
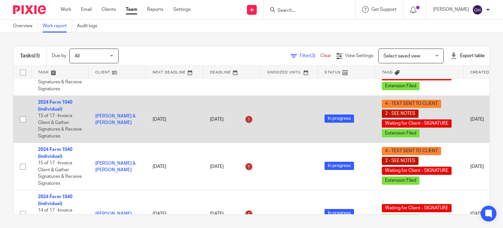
scroll to position [65, 0]
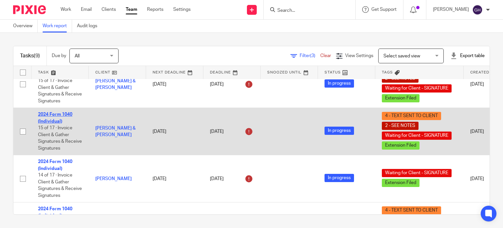
click at [58, 116] on link "2024 Form 1040 (Individual)" at bounding box center [55, 117] width 34 height 11
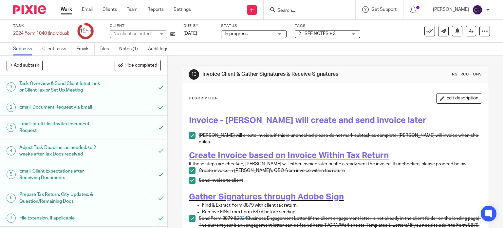
click at [308, 36] on div "Tags 2 - SEE NOTES + 3 1 - Waiting for Client Email - Questions/Records 2 - SEE…" at bounding box center [327, 31] width 65 height 16
click at [308, 35] on span "2 - SEE NOTES + 3" at bounding box center [316, 33] width 37 height 5
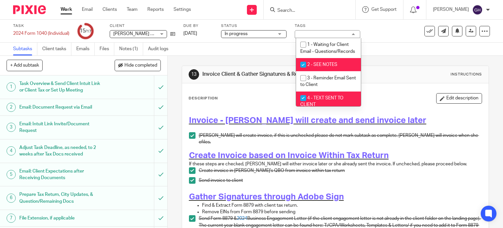
click at [300, 71] on input "checkbox" at bounding box center [303, 64] width 12 height 12
checkbox input "false"
click at [307, 102] on input "checkbox" at bounding box center [303, 98] width 12 height 12
checkbox input "false"
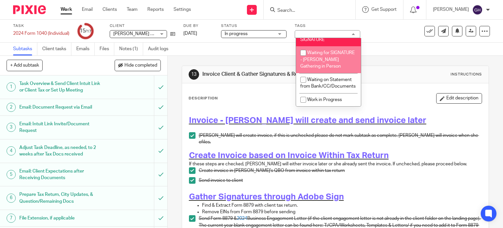
click at [325, 42] on span "Waiting for Client - SIGNATURE" at bounding box center [322, 35] width 45 height 11
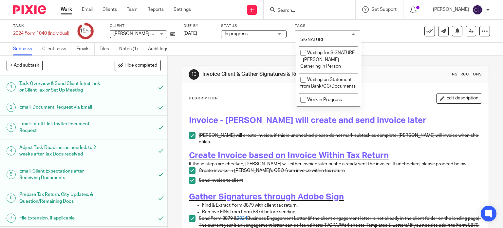
checkbox input "false"
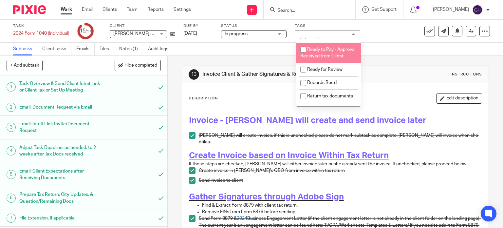
scroll to position [360, 0]
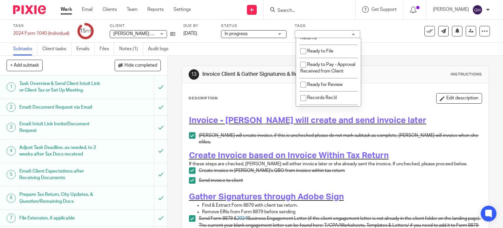
click at [329, 20] on span "Ready to Efile - Federal & State Returns" at bounding box center [327, 14] width 54 height 11
checkbox input "true"
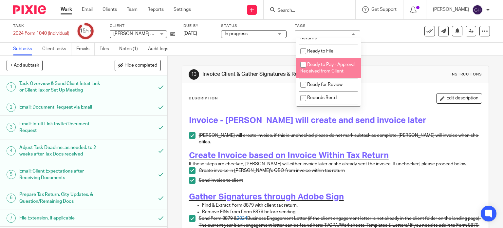
click at [402, 114] on div "Invoice - [PERSON_NAME] will create and send invoice later [PERSON_NAME] will c…" at bounding box center [336, 228] width 300 height 243
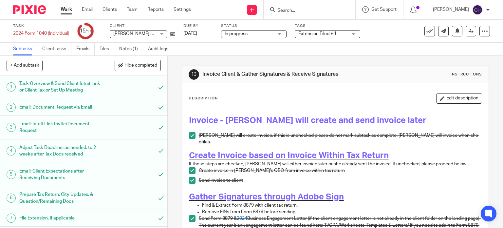
click at [306, 35] on span "Extension Filed + 1" at bounding box center [317, 33] width 38 height 5
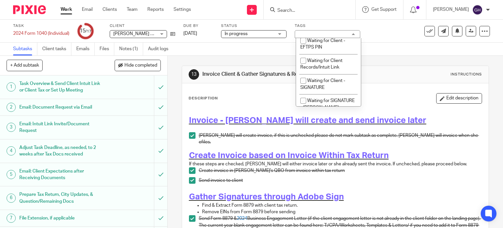
scroll to position [627, 0]
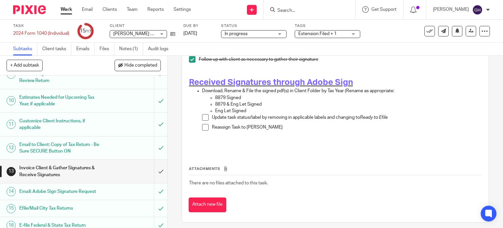
scroll to position [212, 0]
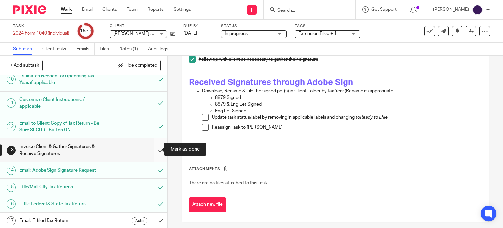
click at [155, 149] on input "submit" at bounding box center [83, 149] width 167 height 23
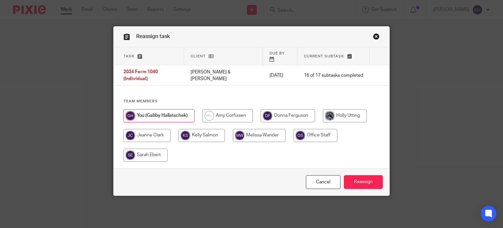
click at [212, 109] on input "radio" at bounding box center [227, 115] width 50 height 13
radio input "true"
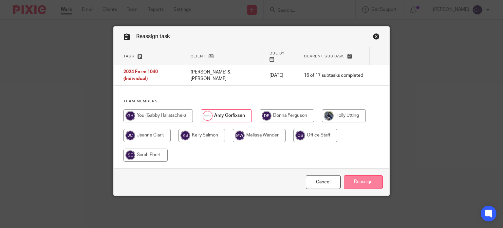
click at [352, 175] on input "Reassign" at bounding box center [363, 182] width 39 height 14
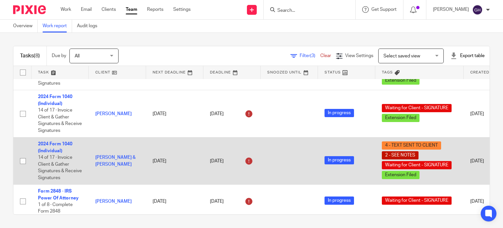
scroll to position [98, 0]
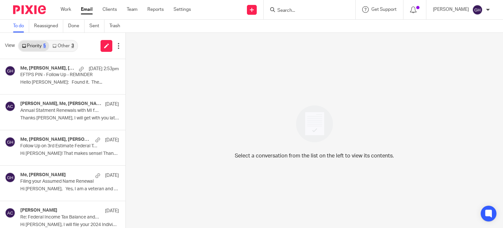
click at [62, 44] on link "Other 3" at bounding box center [63, 46] width 28 height 10
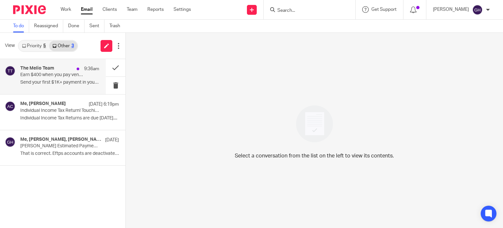
click at [59, 66] on div "The Melio Team 9:36am" at bounding box center [59, 68] width 79 height 7
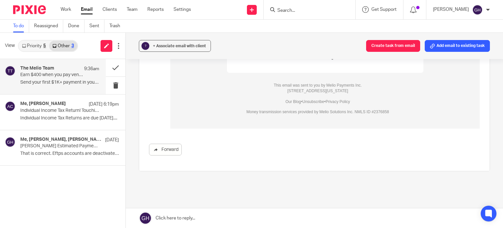
scroll to position [581, 0]
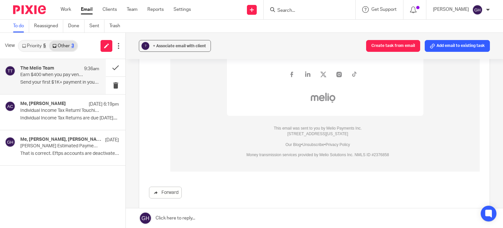
click at [309, 147] on link "Unsubscribe" at bounding box center [313, 144] width 22 height 5
click at [114, 65] on button at bounding box center [116, 67] width 20 height 17
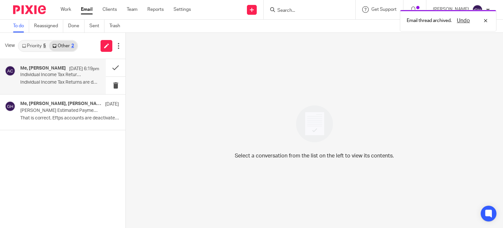
click at [40, 82] on p "Individual Income Tax Returns are due 10/15/25...." at bounding box center [59, 83] width 79 height 6
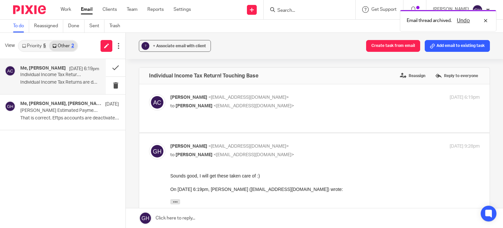
scroll to position [0, 0]
click at [228, 114] on div "Amy Corfixsen <amylcpa@gmail.com> to Gabby Hallatschek <gabby@amylcpa.com> Oct …" at bounding box center [314, 108] width 331 height 28
click at [283, 100] on p "Amy Corfixsen <amylcpa@gmail.com>" at bounding box center [273, 97] width 206 height 7
checkbox input "true"
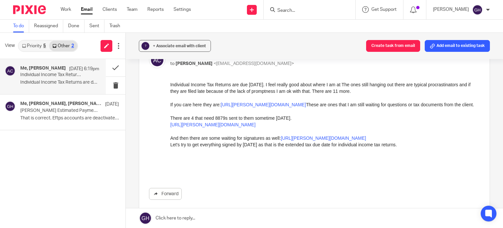
scroll to position [33, 0]
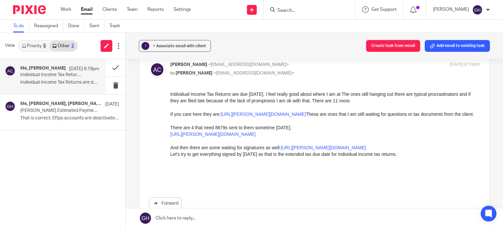
click at [281, 150] on link "https://amy-l-corfixsen-cpa.usepixie.net/users/report?utf8=%E2%9C%93&tags_op=is…" at bounding box center [323, 147] width 85 height 5
click at [215, 137] on link "https://amy-l-corfixsen-cpa.usepixie.net/users/report?utf8=%E2%9C%93&status_op=…" at bounding box center [212, 133] width 85 height 5
click at [234, 117] on link "https://amy-l-corfixsen-cpa.usepixie.net/users/report?utf8=%E2%9C%93&assignee_o…" at bounding box center [263, 113] width 85 height 5
click at [249, 109] on div "Individual Income Tax Returns are due 10/15/25. I feel really good about where …" at bounding box center [324, 124] width 309 height 66
click at [241, 112] on link "https://amy-l-corfixsen-cpa.usepixie.net/users/report?utf8=%E2%9C%93&assignee_o…" at bounding box center [263, 113] width 85 height 5
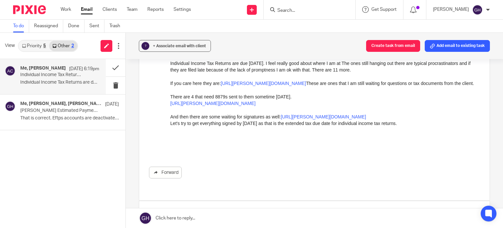
scroll to position [0, 0]
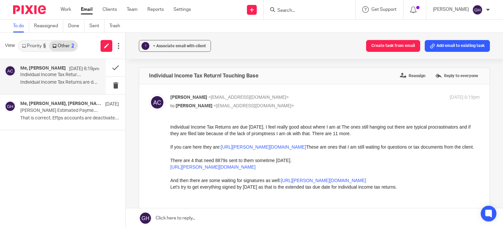
drag, startPoint x: 339, startPoint y: 248, endPoint x: 300, endPoint y: 156, distance: 99.4
drag, startPoint x: 294, startPoint y: 161, endPoint x: 338, endPoint y: 249, distance: 98.8
click at [170, 125] on html "Individual Income Tax Returns are due 10/15/25. I feel really good about where …" at bounding box center [324, 169] width 309 height 93
copy div "Individual Income Tax Returns are due 10/15/25. I feel really good about where …"
click at [453, 74] on label "Reply to everyone" at bounding box center [456, 76] width 46 height 10
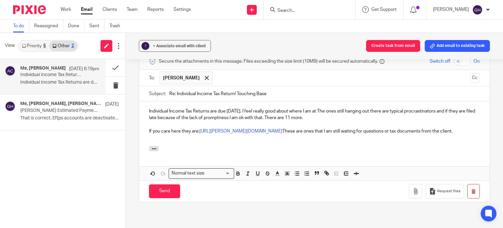
drag, startPoint x: 145, startPoint y: 96, endPoint x: 329, endPoint y: 105, distance: 184.2
click at [329, 105] on div "Individual Income Tax Returns are due 10/15/25. I feel really good about where …" at bounding box center [314, 123] width 350 height 45
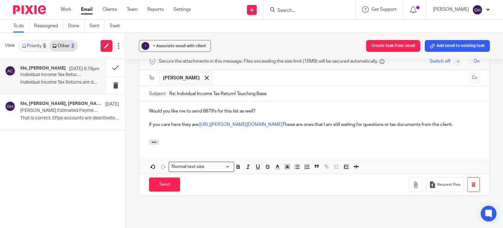
click at [200, 108] on p "Would you like me to send 8879's for this list as well?" at bounding box center [314, 111] width 331 height 7
click at [215, 108] on p "Would you like me to send 8879's for this list as well?" at bounding box center [314, 111] width 331 height 7
click at [223, 108] on p "Would you like me to send 8879's for this list as well?" at bounding box center [314, 111] width 331 height 7
click at [314, 108] on p "Would you like me to send 8879's for signatures for this list as well?" at bounding box center [314, 111] width 331 height 7
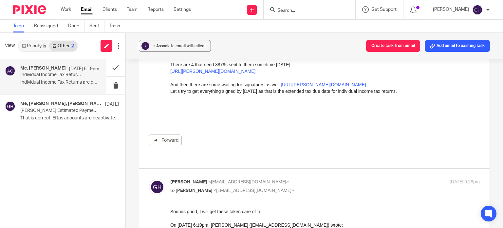
scroll to position [81, 0]
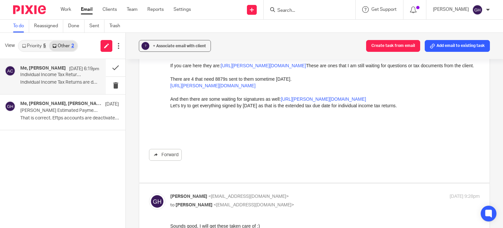
click at [286, 161] on div "Amy Corfixsen <amylcpa@gmail.com> to Gabby Hallatschek <gabby@amylcpa.com> Oct …" at bounding box center [314, 93] width 331 height 160
click at [287, 152] on div "Forward" at bounding box center [314, 155] width 331 height 12
click at [445, 137] on div "Forward" at bounding box center [314, 101] width 331 height 118
click at [416, 109] on p "Let's try to get everything signed by Wednesday as that is the extended tax due…" at bounding box center [324, 105] width 309 height 7
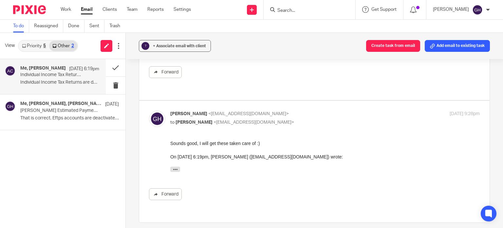
scroll to position [327, 0]
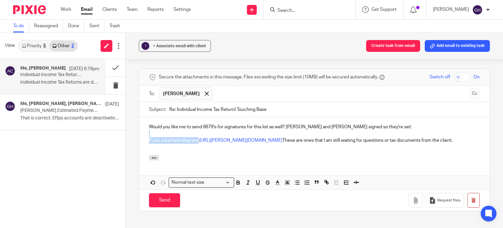
drag, startPoint x: 197, startPoint y: 124, endPoint x: 146, endPoint y: 120, distance: 50.9
click at [146, 120] on div "Would you like me to send 8879's for signatures for this list as well? Charles …" at bounding box center [314, 136] width 350 height 38
click at [407, 137] on p "https://amy-l-corfixsen-cpa.usepixie.net/users/report?utf8=%E2%9C%93&assignee_o…" at bounding box center [314, 140] width 331 height 7
click at [406, 137] on p "https://amy-l-corfixsen-cpa.usepixie.net/users/report?utf8=%E2%9C%93&assignee_o…" at bounding box center [314, 140] width 331 height 7
click at [149, 137] on p "https://amy-l-corfixsen-cpa.usepixie.net/users/report?utf8=%E2%9C%93&assignee_o…" at bounding box center [314, 140] width 331 height 7
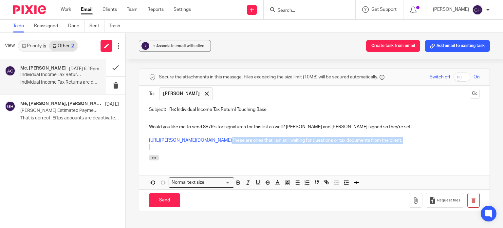
drag, startPoint x: 405, startPoint y: 132, endPoint x: 416, endPoint y: 155, distance: 26.1
click at [416, 155] on div "Would you like me to send 8879's for signatures for this list as well? Charles …" at bounding box center [314, 153] width 350 height 72
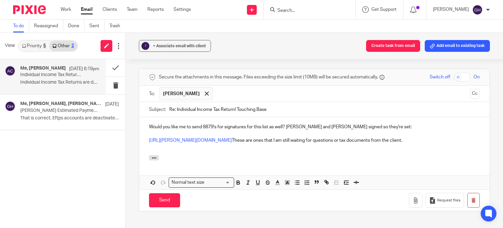
click at [416, 155] on div at bounding box center [314, 158] width 350 height 7
drag, startPoint x: 416, startPoint y: 155, endPoint x: 410, endPoint y: 146, distance: 11.5
click at [410, 146] on div "Would you like me to send 8879's for signatures for this list as well? Charles …" at bounding box center [314, 153] width 350 height 72
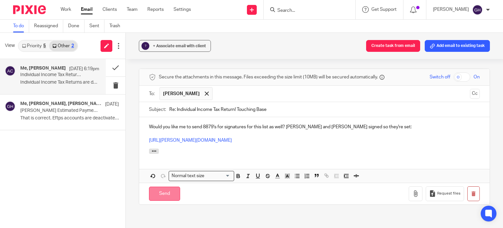
click at [166, 186] on input "Send" at bounding box center [164, 193] width 31 height 14
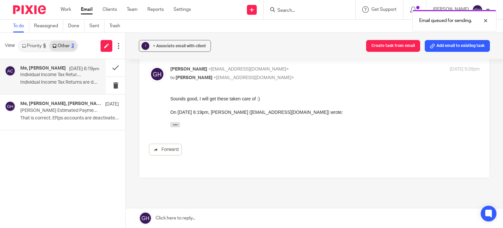
scroll to position [197, 0]
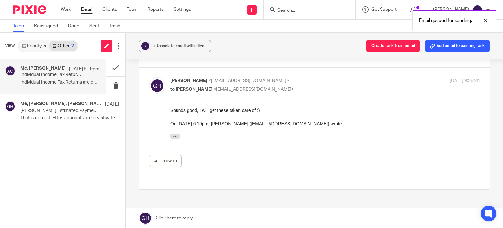
click at [43, 49] on link "Priority 5" at bounding box center [34, 46] width 30 height 10
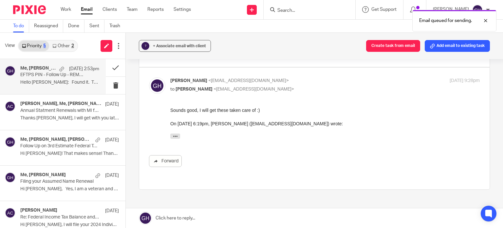
click at [43, 70] on h4 "Me, [PERSON_NAME], [PERSON_NAME]" at bounding box center [38, 68] width 36 height 6
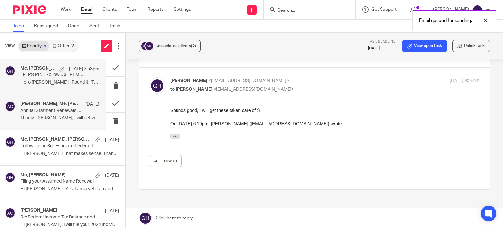
scroll to position [0, 0]
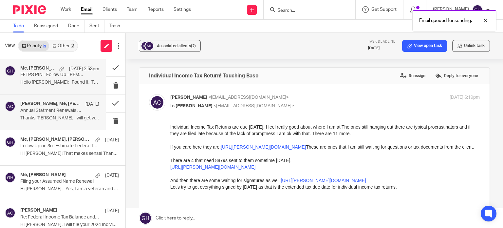
click at [47, 108] on p "Annual Statment Renewals with MI for LLCs" at bounding box center [51, 111] width 63 height 6
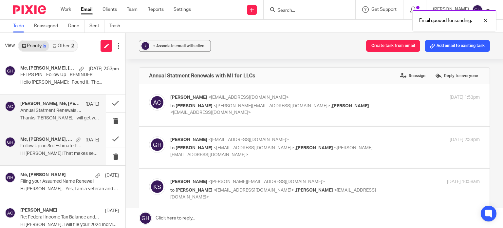
click at [48, 152] on p "Hi [PERSON_NAME]! That makes sense! Thank you! ..." at bounding box center [59, 154] width 79 height 6
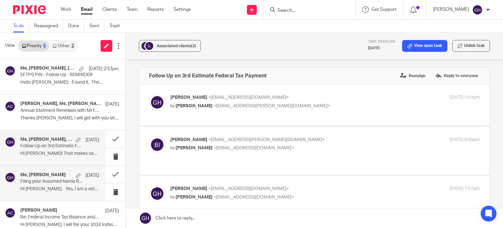
click at [43, 178] on div "Me, Amy Gadison-Herring Oct 1" at bounding box center [59, 175] width 79 height 7
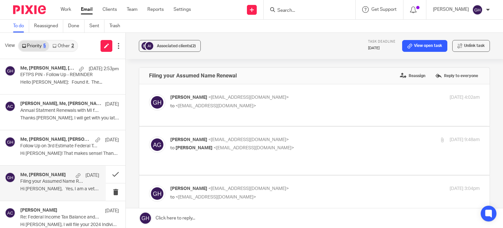
click at [65, 44] on link "Other 2" at bounding box center [63, 46] width 28 height 10
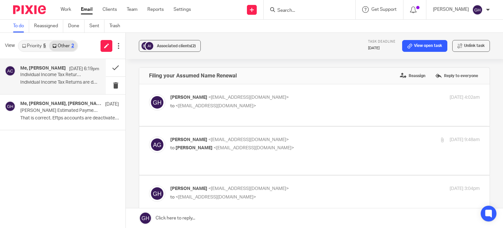
click at [50, 81] on p "Individual Income Tax Returns are due 10/15/25...." at bounding box center [59, 83] width 79 height 6
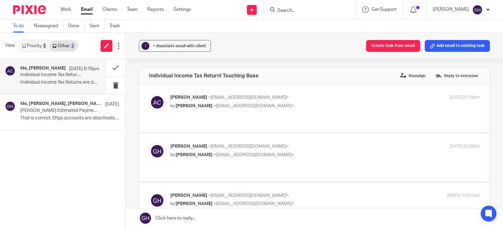
click at [28, 47] on link "Priority 5" at bounding box center [34, 46] width 30 height 10
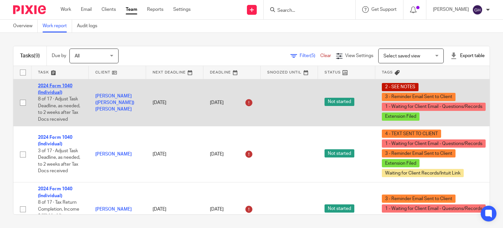
click at [59, 86] on link "2024 Form 1040 (Individual)" at bounding box center [55, 88] width 34 height 11
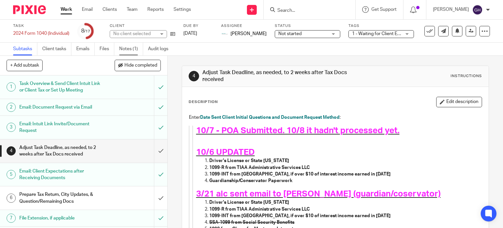
click at [122, 49] on link "Notes (1)" at bounding box center [131, 49] width 24 height 13
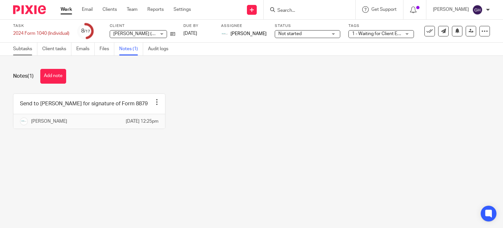
click at [31, 51] on link "Subtasks" at bounding box center [25, 49] width 24 height 13
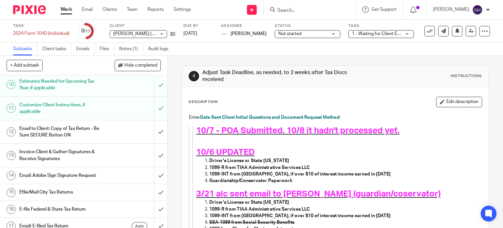
scroll to position [212, 0]
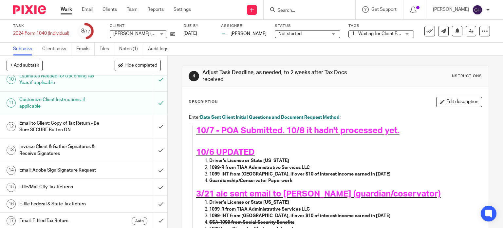
click at [100, 148] on h1 "Invoice Client & Gather Signatures & Receive Signatures" at bounding box center [61, 149] width 85 height 17
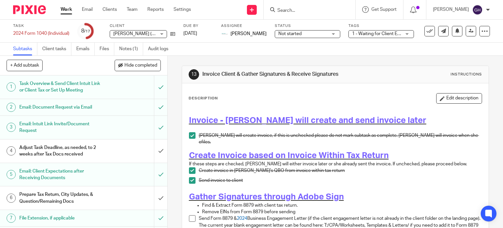
click at [160, 34] on div "[PERSON_NAME] ([PERSON_NAME]) [PERSON_NAME] ([PERSON_NAME]) [PERSON_NAME]" at bounding box center [138, 34] width 57 height 8
click at [228, 94] on div "Description Edit description" at bounding box center [336, 98] width 294 height 10
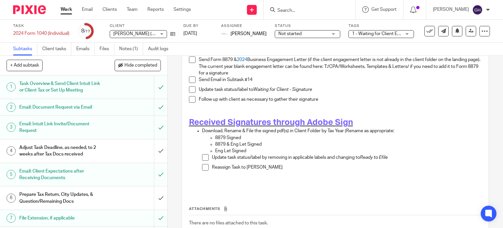
scroll to position [164, 0]
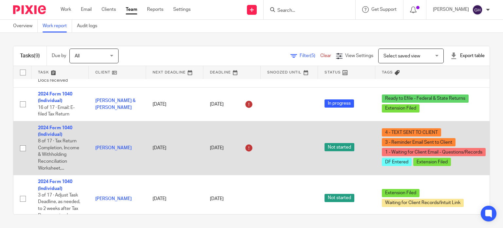
scroll to position [163, 0]
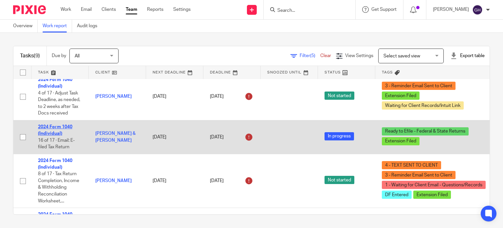
click at [60, 125] on link "2024 Form 1040 (Individual)" at bounding box center [55, 129] width 34 height 11
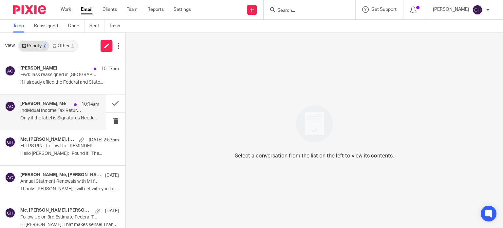
click at [55, 124] on div "[PERSON_NAME], Me 10:14am Individual Income Tax Return! Touching Base Only if t…" at bounding box center [53, 111] width 106 height 35
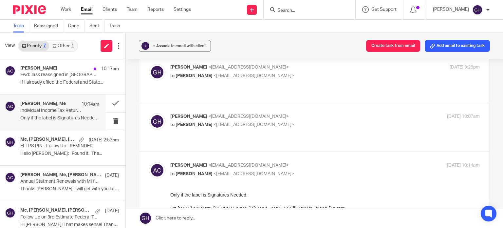
scroll to position [79, 0]
click at [256, 113] on p "[PERSON_NAME] <[EMAIL_ADDRESS][DOMAIN_NAME]>" at bounding box center [273, 116] width 206 height 7
checkbox input "true"
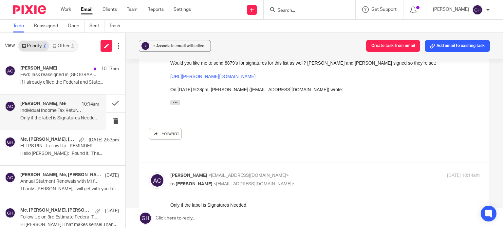
scroll to position [177, 0]
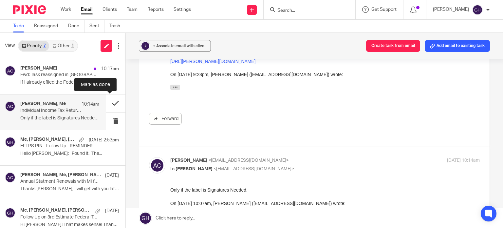
click at [111, 101] on button at bounding box center [116, 102] width 20 height 17
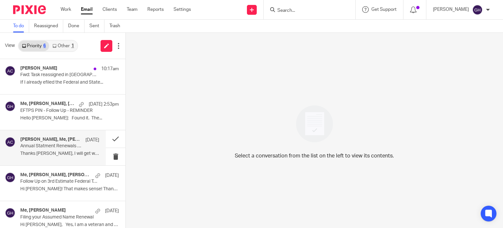
click at [30, 141] on h4 "[PERSON_NAME], Me, [PERSON_NAME]" at bounding box center [51, 140] width 62 height 6
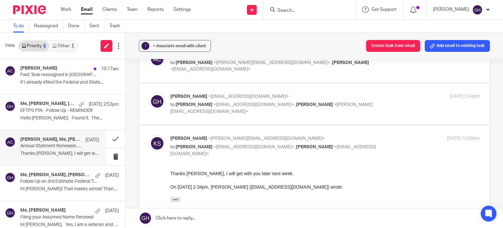
scroll to position [9, 0]
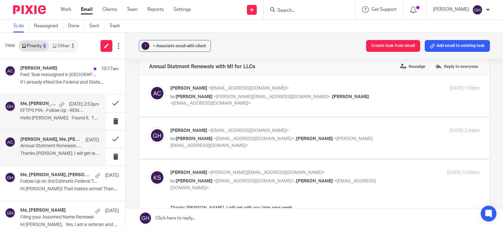
click at [46, 117] on p "Hello [PERSON_NAME]: Found it. The..." at bounding box center [59, 118] width 79 height 6
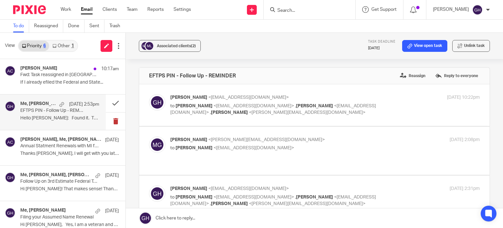
scroll to position [0, 0]
click at [52, 74] on p "Fwd: Task reassigned in Pixie" at bounding box center [51, 75] width 63 height 6
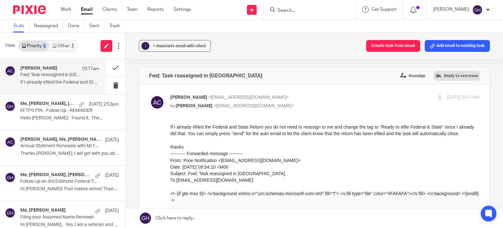
click at [436, 74] on label "Reply to everyone" at bounding box center [456, 76] width 46 height 10
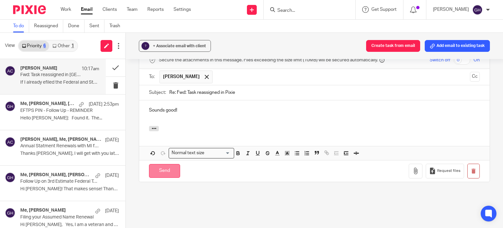
click at [167, 164] on input "Send" at bounding box center [164, 171] width 31 height 14
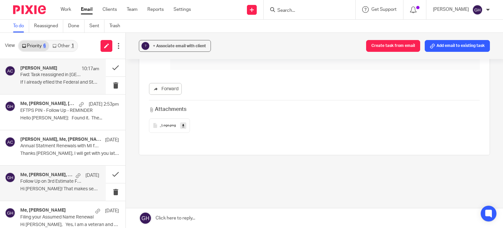
click at [47, 176] on h4 "Me, Brianna Isenga, Amy Corfixsen" at bounding box center [46, 175] width 52 height 6
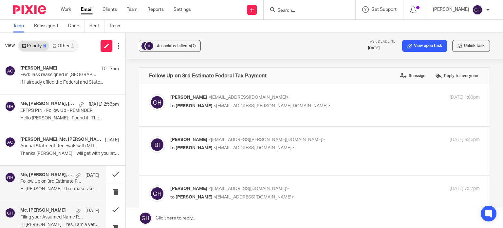
scroll to position [0, 0]
click at [43, 209] on h4 "Me, Amy Gadison-Herring" at bounding box center [43, 210] width 46 height 6
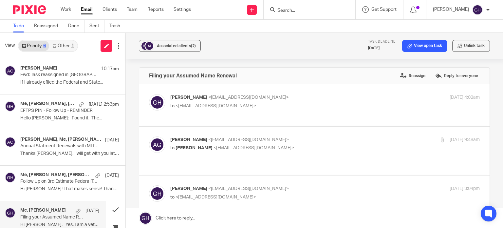
click at [58, 48] on link "Other 1" at bounding box center [63, 46] width 28 height 10
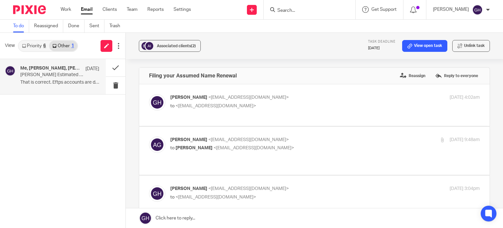
click at [56, 84] on p "That is correct. Eftps accounts are deactivated..." at bounding box center [59, 83] width 79 height 6
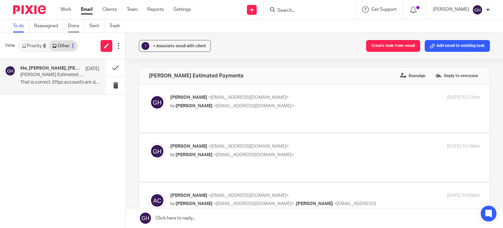
click at [78, 25] on link "Done" at bounding box center [76, 26] width 16 height 13
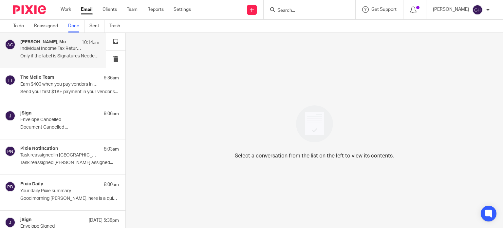
click at [60, 66] on div "[PERSON_NAME], Me 10:14am Individual Income Tax Return! Touching Base Only if t…" at bounding box center [53, 50] width 106 height 35
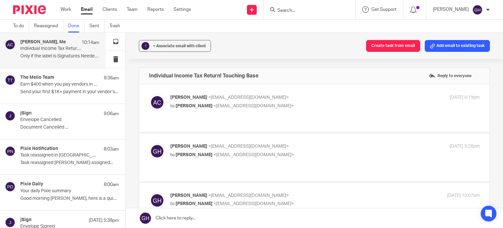
click at [239, 152] on span "<[EMAIL_ADDRESS][DOMAIN_NAME]>" at bounding box center [253, 154] width 81 height 5
checkbox input "true"
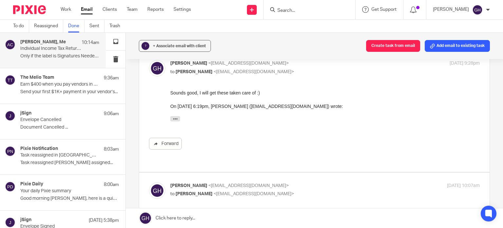
scroll to position [98, 0]
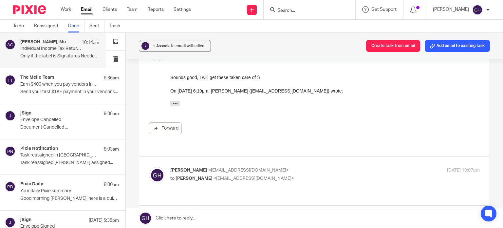
click at [244, 175] on p "to Amy Corfixsen <amylcpa@gmail.com>" at bounding box center [273, 178] width 206 height 7
checkbox input "true"
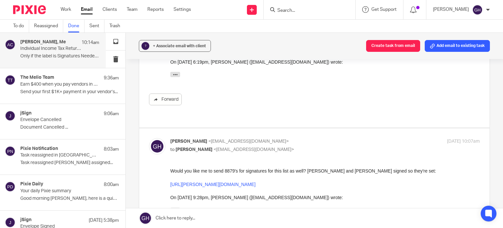
scroll to position [164, 0]
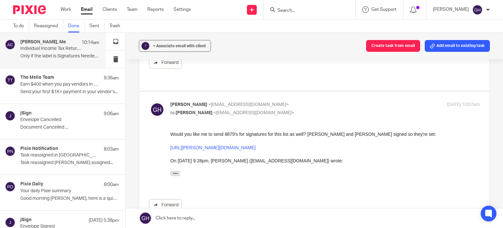
click at [242, 148] on link "[URL][PERSON_NAME][DOMAIN_NAME]" at bounding box center [212, 146] width 85 height 5
click at [190, 145] on link "[URL][PERSON_NAME][DOMAIN_NAME]" at bounding box center [212, 146] width 85 height 5
click at [176, 147] on link "[URL][PERSON_NAME][DOMAIN_NAME]" at bounding box center [212, 146] width 85 height 5
click at [192, 150] on link "[URL][PERSON_NAME][DOMAIN_NAME]" at bounding box center [212, 146] width 85 height 5
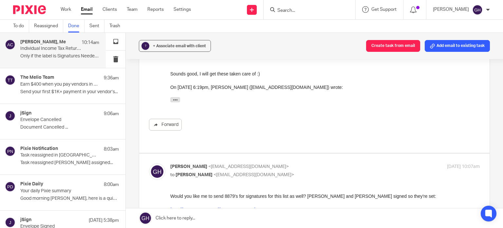
scroll to position [0, 0]
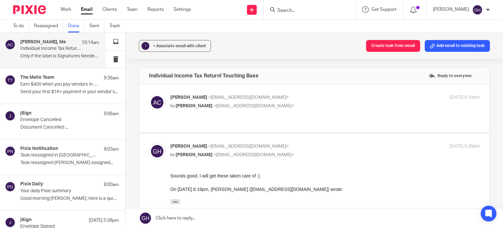
click at [167, 111] on div "Amy Corfixsen <amylcpa@gmail.com> to Gabby Hallatschek <gabby@amylcpa.com> Oct …" at bounding box center [314, 108] width 331 height 28
click at [191, 112] on div "Amy Corfixsen <amylcpa@gmail.com> to Gabby Hallatschek <gabby@amylcpa.com> Oct …" at bounding box center [314, 108] width 331 height 28
click at [284, 110] on div "Amy Corfixsen <amylcpa@gmail.com> to Gabby Hallatschek <gabby@amylcpa.com> Oct …" at bounding box center [314, 108] width 331 height 28
click at [62, 83] on p "Earn $400 when you pay vendors in their local currency" at bounding box center [51, 85] width 63 height 6
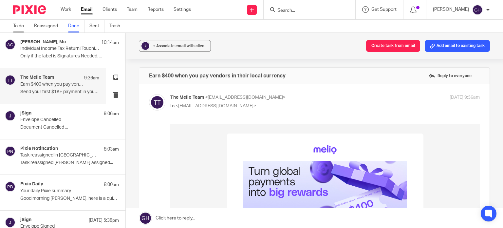
click at [17, 25] on link "To do" at bounding box center [21, 26] width 16 height 13
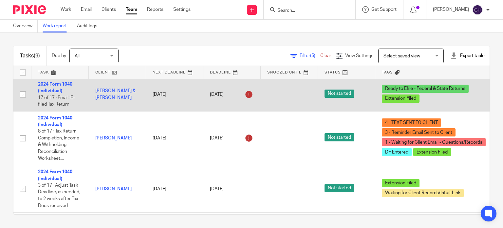
scroll to position [196, 0]
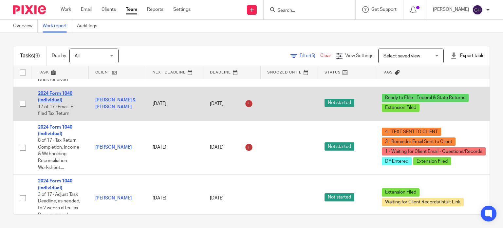
click at [59, 100] on link "2024 Form 1040 (Individual)" at bounding box center [55, 96] width 34 height 11
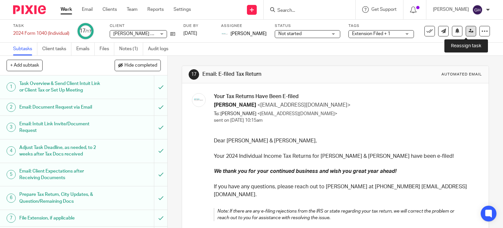
click at [465, 31] on link at bounding box center [470, 31] width 10 height 10
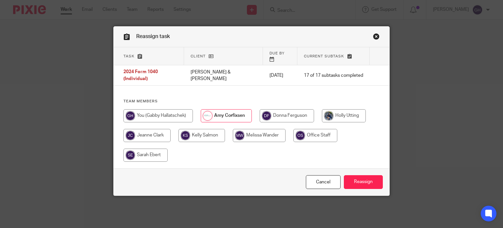
click at [168, 109] on input "radio" at bounding box center [157, 115] width 69 height 13
radio input "true"
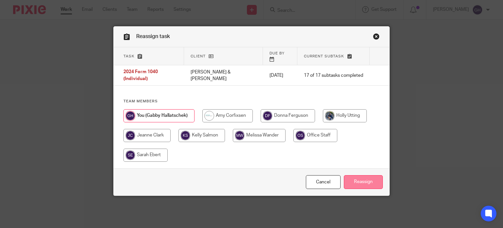
click at [348, 175] on input "Reassign" at bounding box center [363, 182] width 39 height 14
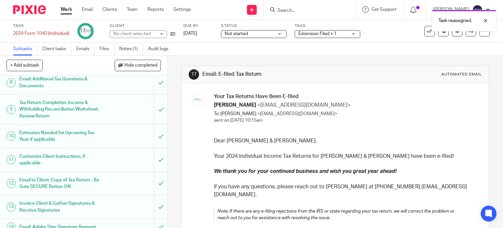
scroll to position [212, 0]
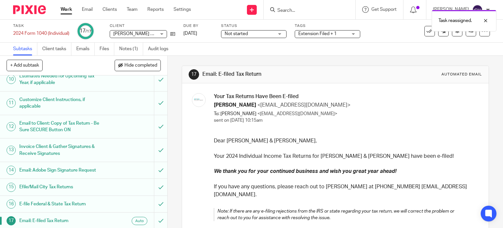
click at [92, 224] on link "17 Email: E-filed Tax Return Auto" at bounding box center [77, 220] width 154 height 16
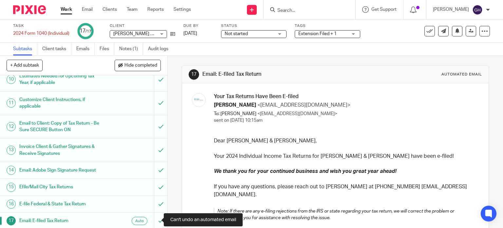
click at [154, 220] on div at bounding box center [160, 220] width 13 height 16
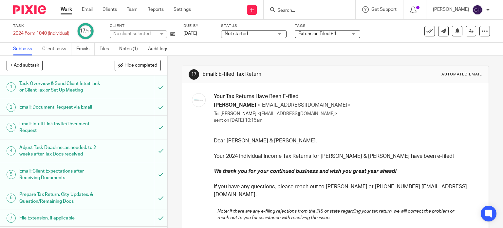
scroll to position [212, 0]
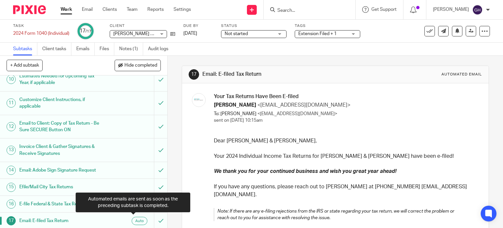
click at [132, 221] on div "Auto" at bounding box center [140, 220] width 16 height 8
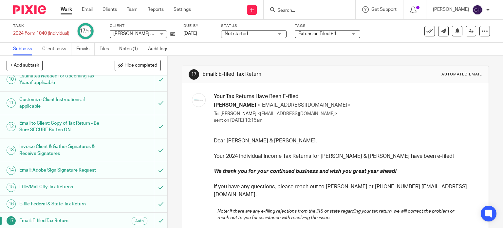
scroll to position [126, 0]
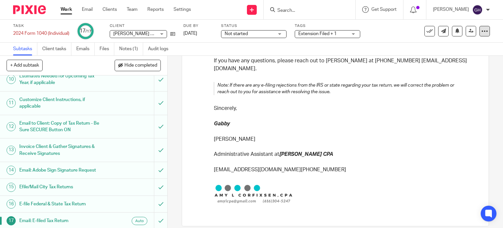
click at [481, 34] on icon at bounding box center [484, 31] width 7 height 7
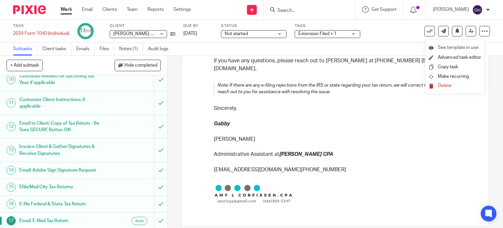
click at [462, 44] on li "See template in use" at bounding box center [455, 48] width 52 height 10
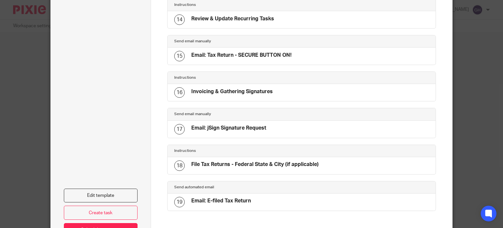
scroll to position [564, 0]
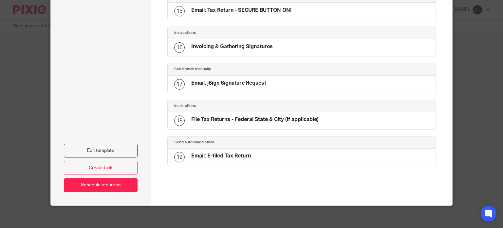
click at [240, 159] on div "19 Email: E-filed Tax Return" at bounding box center [302, 156] width 268 height 17
click at [119, 151] on link "Edit template" at bounding box center [101, 150] width 74 height 14
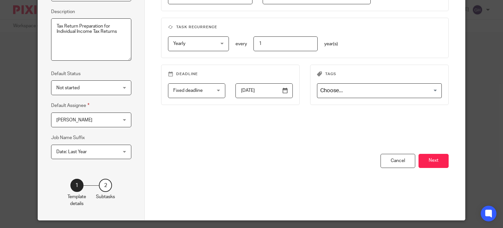
scroll to position [106, 0]
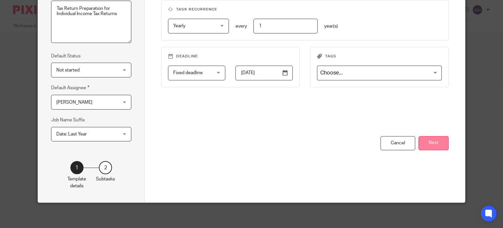
click at [435, 144] on button "Next" at bounding box center [433, 143] width 30 height 14
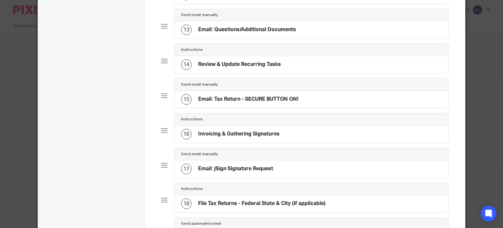
scroll to position [532, 0]
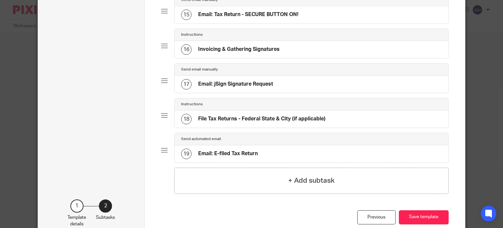
click at [234, 157] on h4 "Email: E-filed Tax Return" at bounding box center [228, 153] width 60 height 7
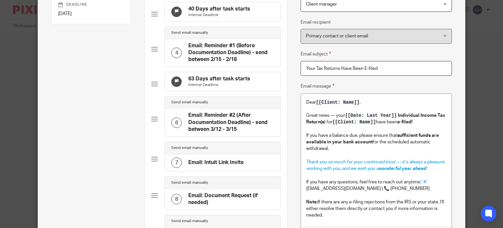
scroll to position [33, 0]
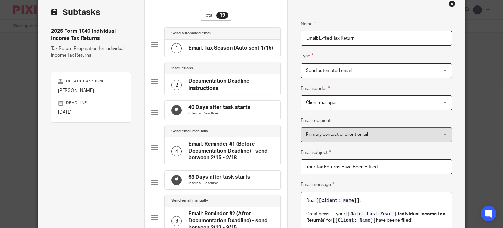
click at [349, 74] on span "Send automated email" at bounding box center [364, 71] width 117 height 14
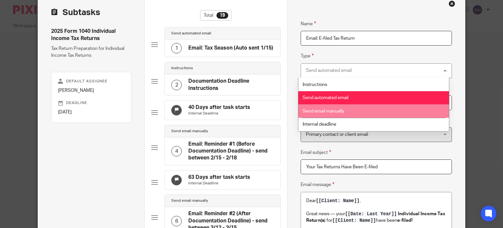
click at [341, 108] on li "Send email manually" at bounding box center [373, 110] width 151 height 13
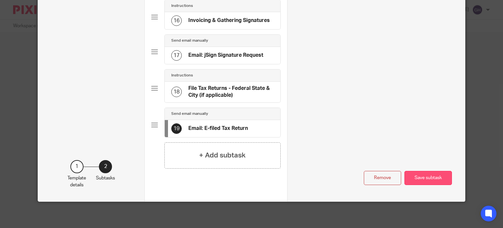
click at [417, 179] on button "Save subtask" at bounding box center [427, 178] width 47 height 14
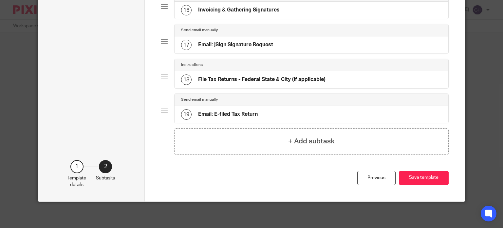
scroll to position [577, 0]
click at [412, 177] on button "Save template" at bounding box center [424, 178] width 50 height 14
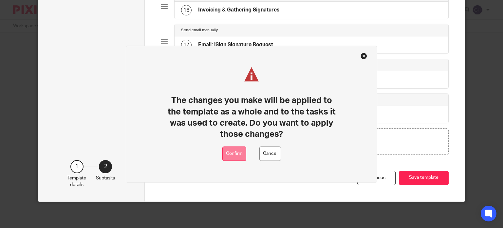
click at [230, 146] on button "Confirm" at bounding box center [234, 153] width 24 height 15
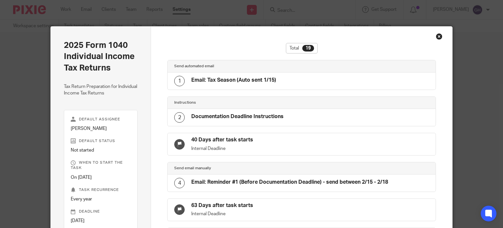
scroll to position [564, 0]
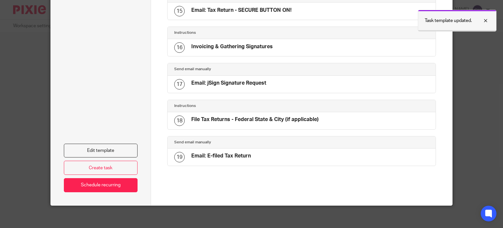
click at [487, 19] on div at bounding box center [481, 21] width 18 height 8
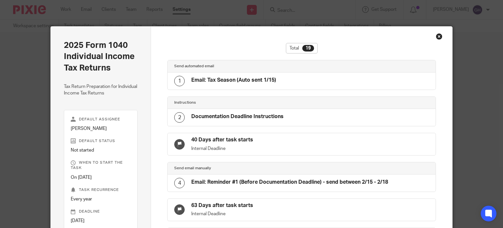
scroll to position [0, 0]
click at [436, 38] on div "Close this dialog window" at bounding box center [439, 36] width 7 height 7
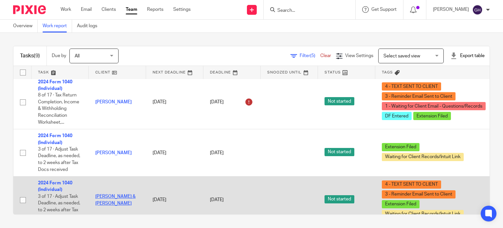
scroll to position [163, 0]
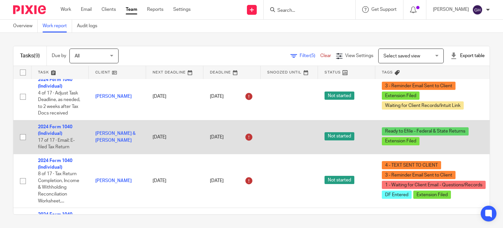
click at [61, 124] on td "2024 Form 1040 (Individual) 17 of 17 · Email: E-filed Tax Return" at bounding box center [59, 137] width 57 height 34
click at [61, 127] on link "2024 Form 1040 (Individual)" at bounding box center [55, 129] width 34 height 11
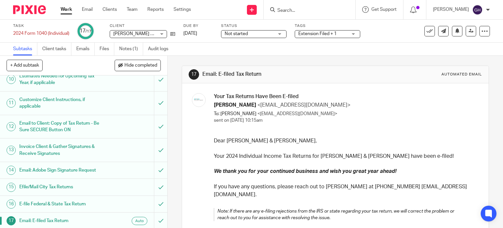
scroll to position [126, 0]
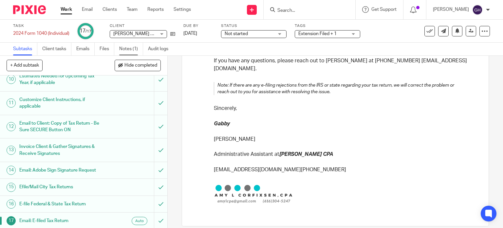
click at [124, 48] on link "Notes (1)" at bounding box center [131, 49] width 24 height 13
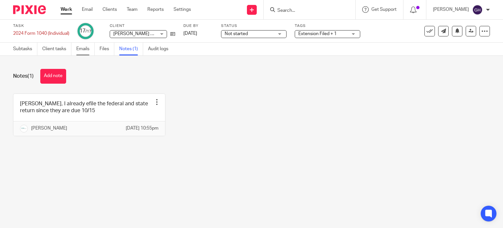
click at [84, 47] on link "Emails" at bounding box center [85, 49] width 18 height 13
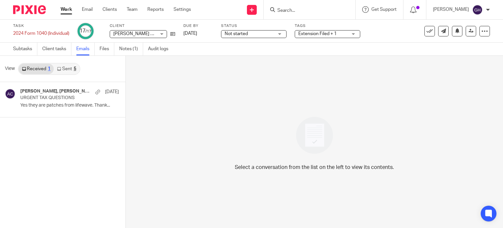
click at [69, 67] on link "Sent 5" at bounding box center [67, 69] width 26 height 10
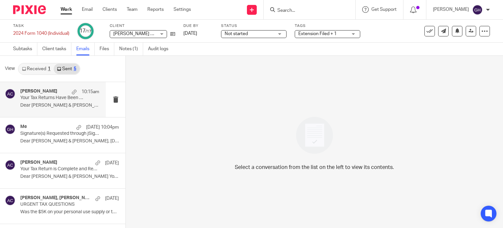
click at [50, 100] on p "Your Tax Returns Have Been E-filed" at bounding box center [51, 98] width 63 height 6
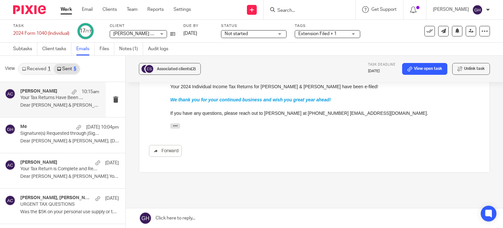
scroll to position [65, 0]
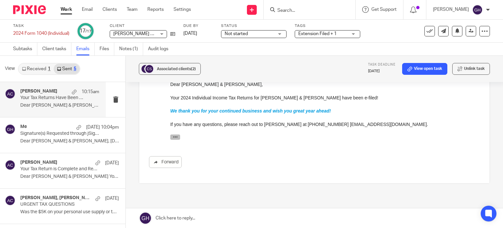
click at [174, 137] on icon "button" at bounding box center [175, 136] width 5 height 5
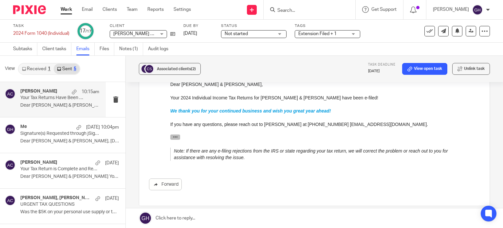
drag, startPoint x: 174, startPoint y: 136, endPoint x: 294, endPoint y: 218, distance: 144.8
click at [174, 136] on icon "button" at bounding box center [175, 136] width 5 height 5
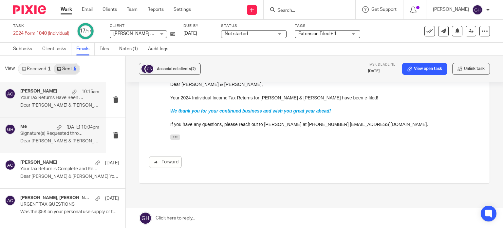
click at [51, 140] on p "Dear Charles & Dana Schau, Today we..." at bounding box center [59, 141] width 79 height 6
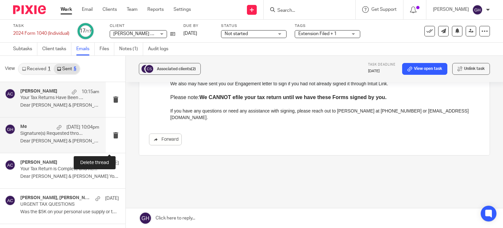
scroll to position [164, 0]
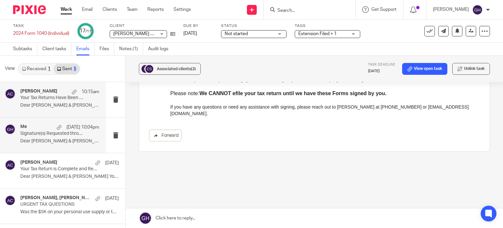
click at [52, 107] on p "Dear Charles & Dana Schau, Your 2024..." at bounding box center [59, 105] width 79 height 6
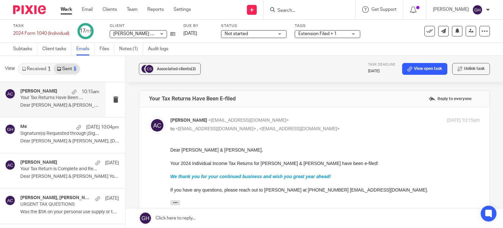
scroll to position [0, 0]
click at [35, 68] on link "Received 1" at bounding box center [36, 69] width 35 height 10
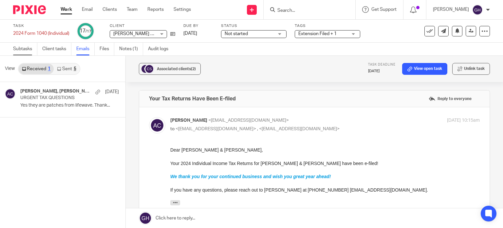
click at [25, 52] on link "Subtasks" at bounding box center [25, 49] width 24 height 13
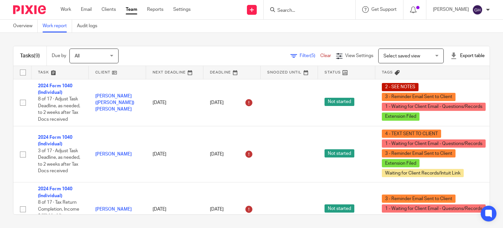
scroll to position [196, 0]
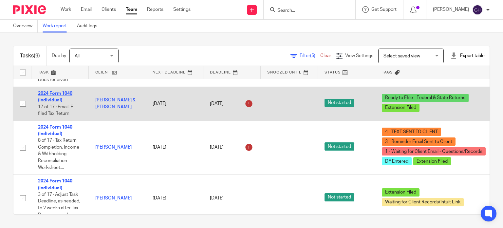
click at [69, 95] on link "2024 Form 1040 (Individual)" at bounding box center [55, 96] width 34 height 11
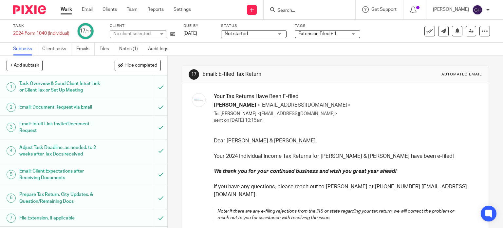
click at [330, 36] on span "Extension Filed + 1" at bounding box center [322, 33] width 49 height 7
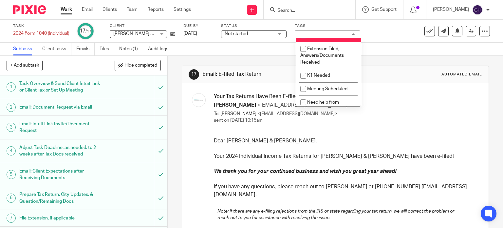
scroll to position [295, 0]
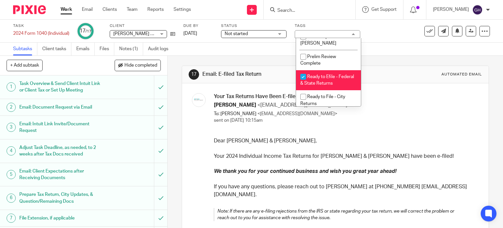
click at [301, 83] on input "checkbox" at bounding box center [303, 76] width 12 height 12
checkbox input "false"
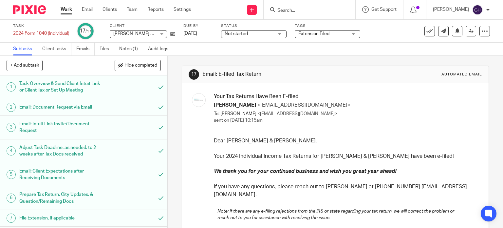
click at [379, 97] on h3 "Your Tax Returns Have Been E-filed" at bounding box center [346, 96] width 264 height 7
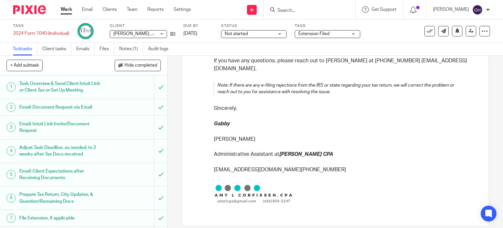
scroll to position [212, 0]
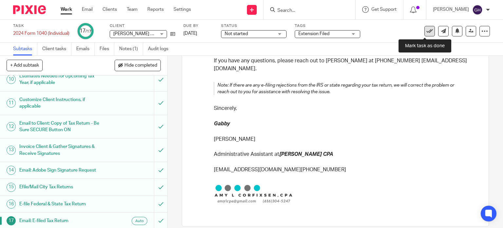
click at [426, 32] on icon at bounding box center [429, 31] width 7 height 7
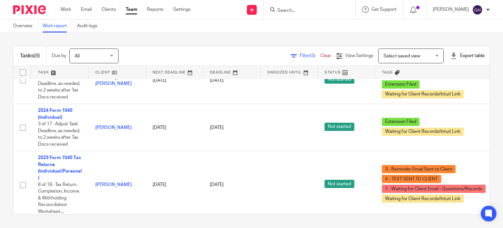
scroll to position [293, 0]
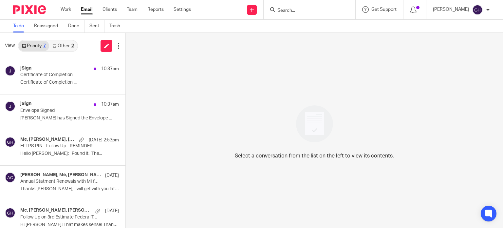
click at [55, 82] on p "Certificate of Completion ..." at bounding box center [69, 83] width 99 height 6
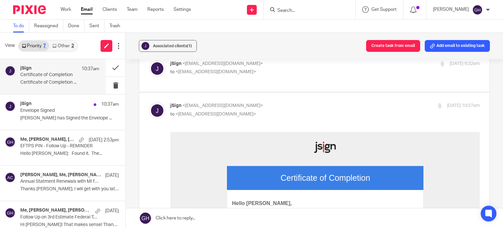
scroll to position [131, 0]
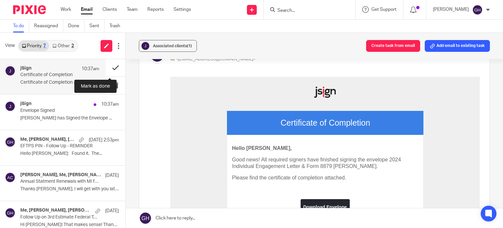
click at [109, 68] on button at bounding box center [116, 67] width 20 height 17
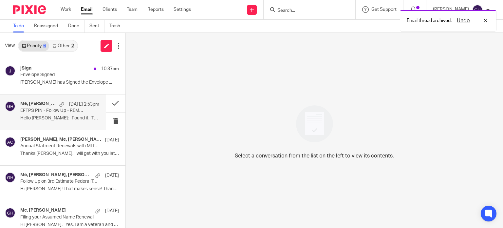
click at [53, 119] on p "Hello [PERSON_NAME]: Found it. The..." at bounding box center [59, 118] width 79 height 6
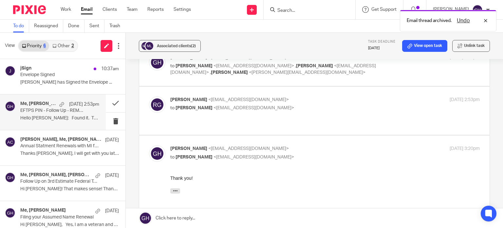
scroll to position [0, 0]
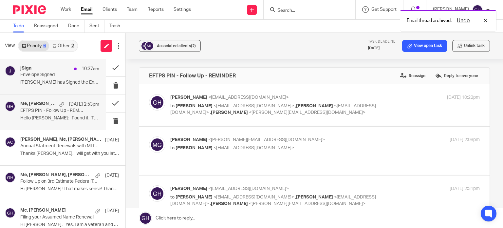
click at [46, 81] on p "[PERSON_NAME] has Signed the Envelope ..." at bounding box center [59, 83] width 79 height 6
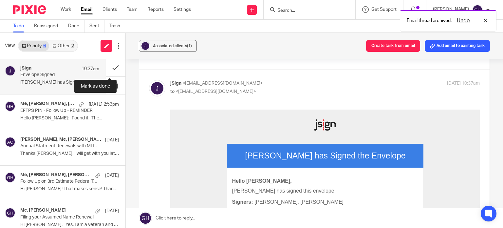
scroll to position [98, 0]
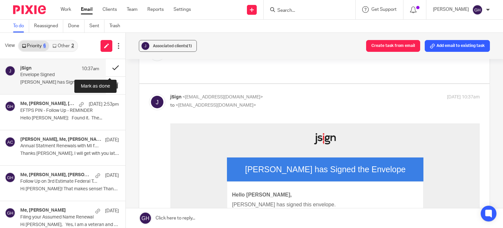
click at [110, 68] on button at bounding box center [116, 67] width 20 height 17
